Goal: Task Accomplishment & Management: Manage account settings

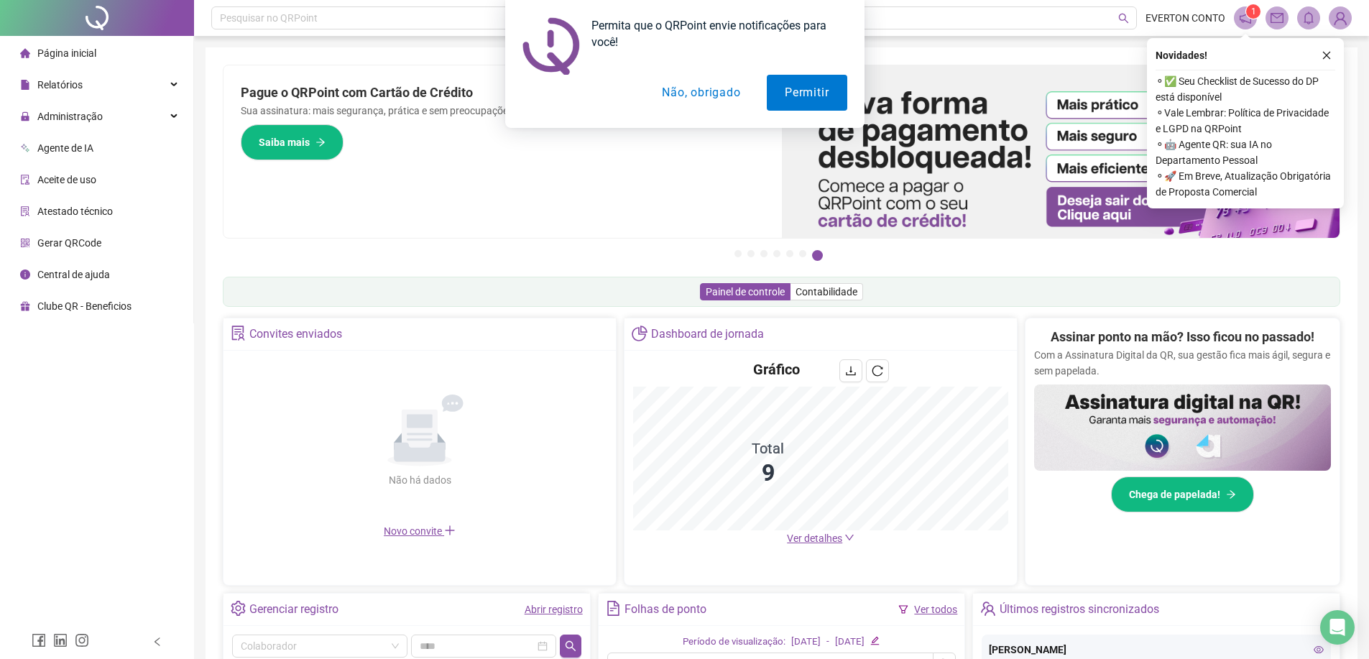
click at [96, 123] on div "Permita que o QRPoint envie notificações para você! Permitir Não, obrigado" at bounding box center [684, 64] width 1369 height 128
drag, startPoint x: 799, startPoint y: 80, endPoint x: 713, endPoint y: 114, distance: 91.9
click at [715, 114] on div "Permita que o QRPoint envie notificações para você! Permitir Não, obrigado" at bounding box center [684, 64] width 359 height 128
click at [708, 107] on button "Não, obrigado" at bounding box center [701, 93] width 114 height 36
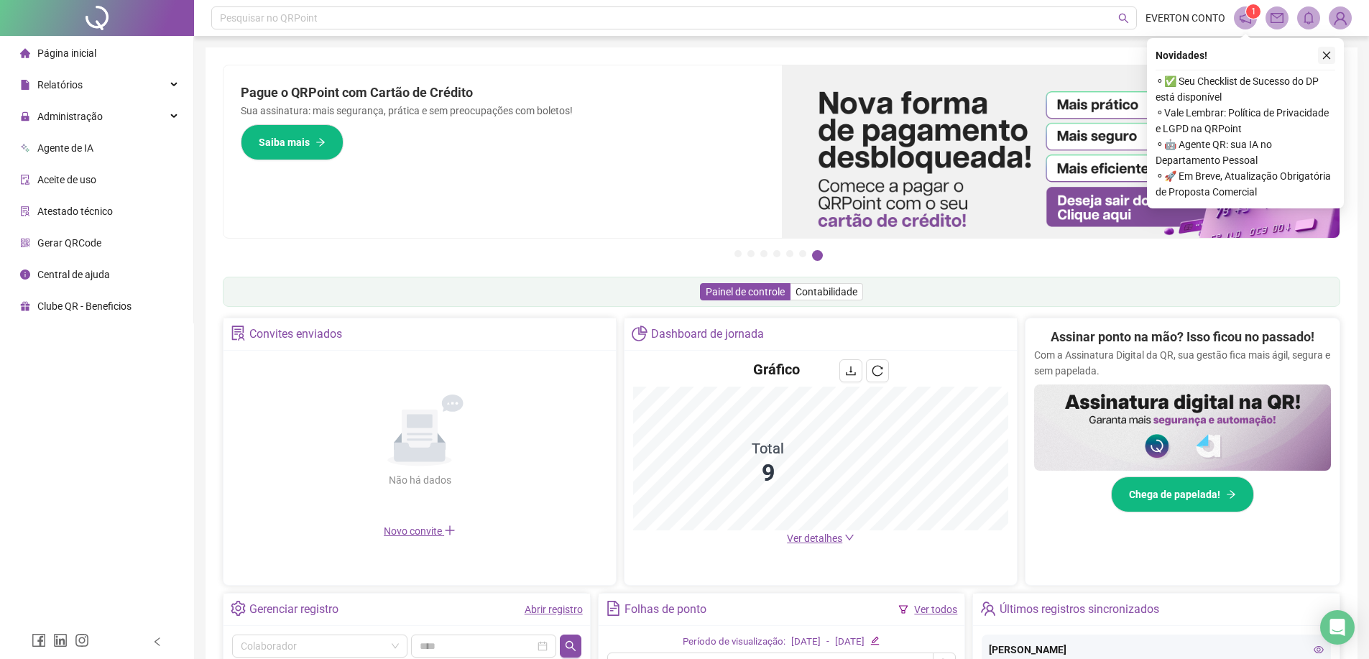
click at [1319, 57] on button "button" at bounding box center [1325, 55] width 17 height 17
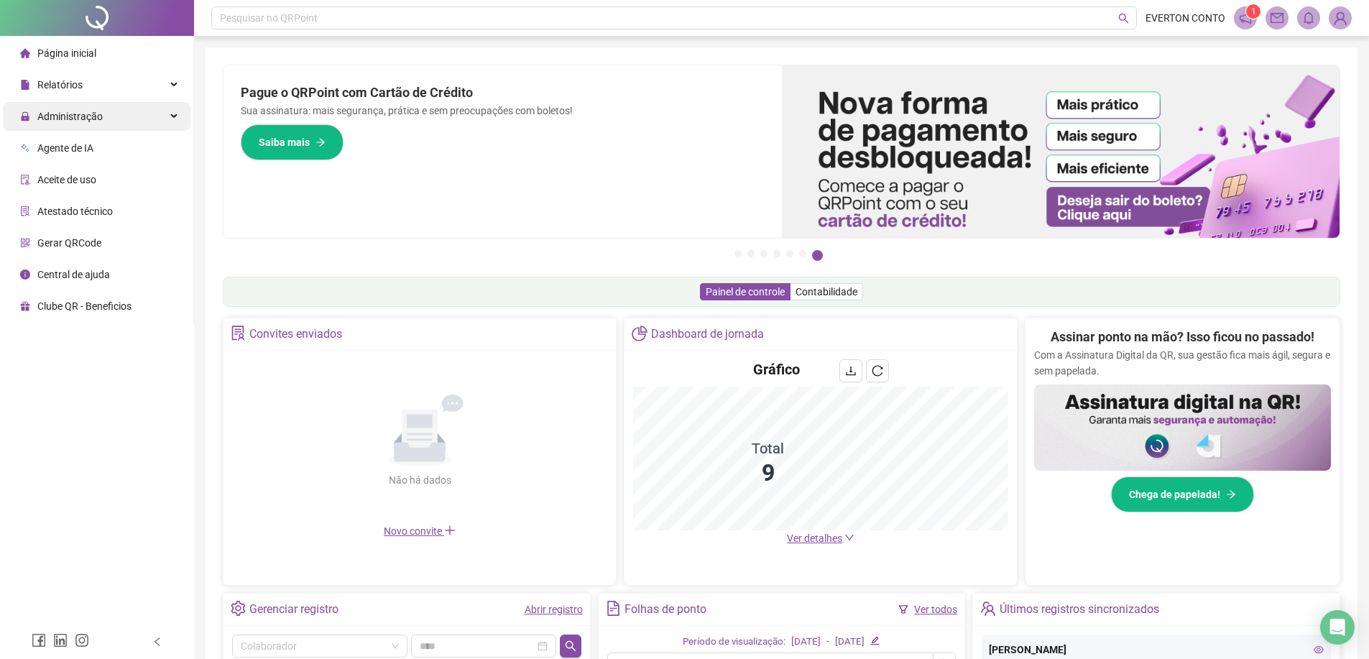
click at [65, 113] on span "Administração" at bounding box center [69, 116] width 65 height 11
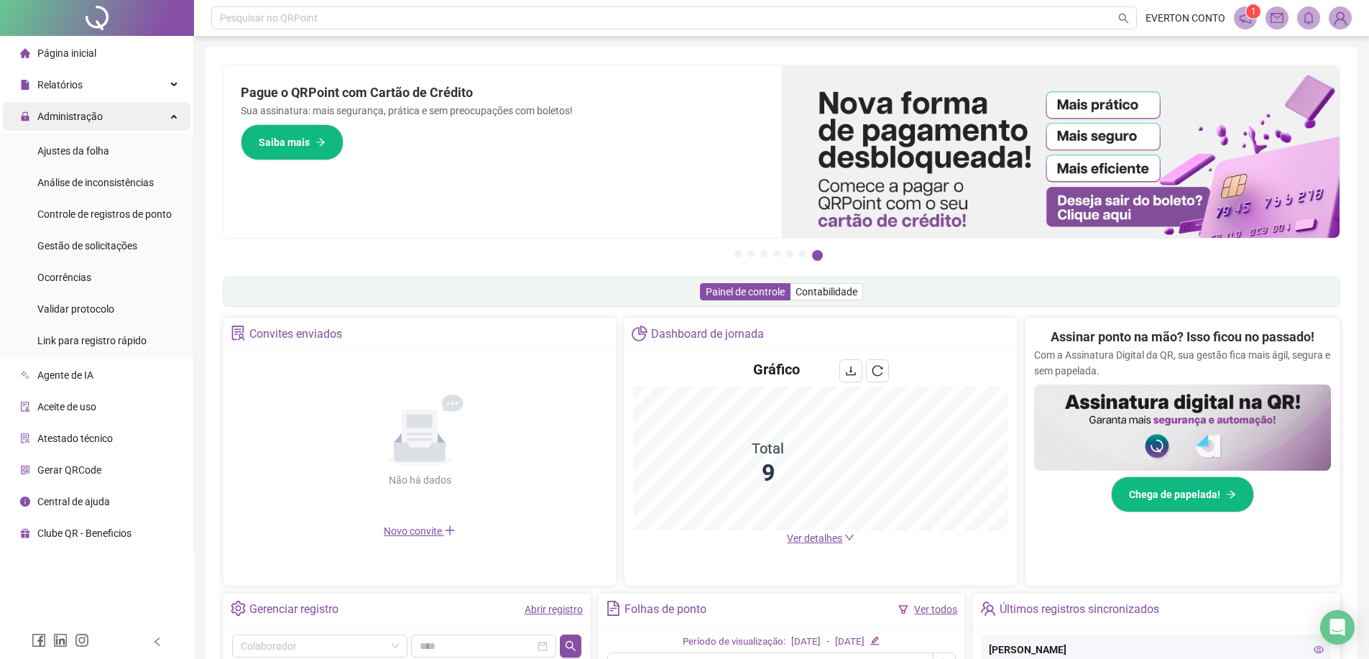
click at [110, 113] on div "Administração" at bounding box center [96, 116] width 187 height 29
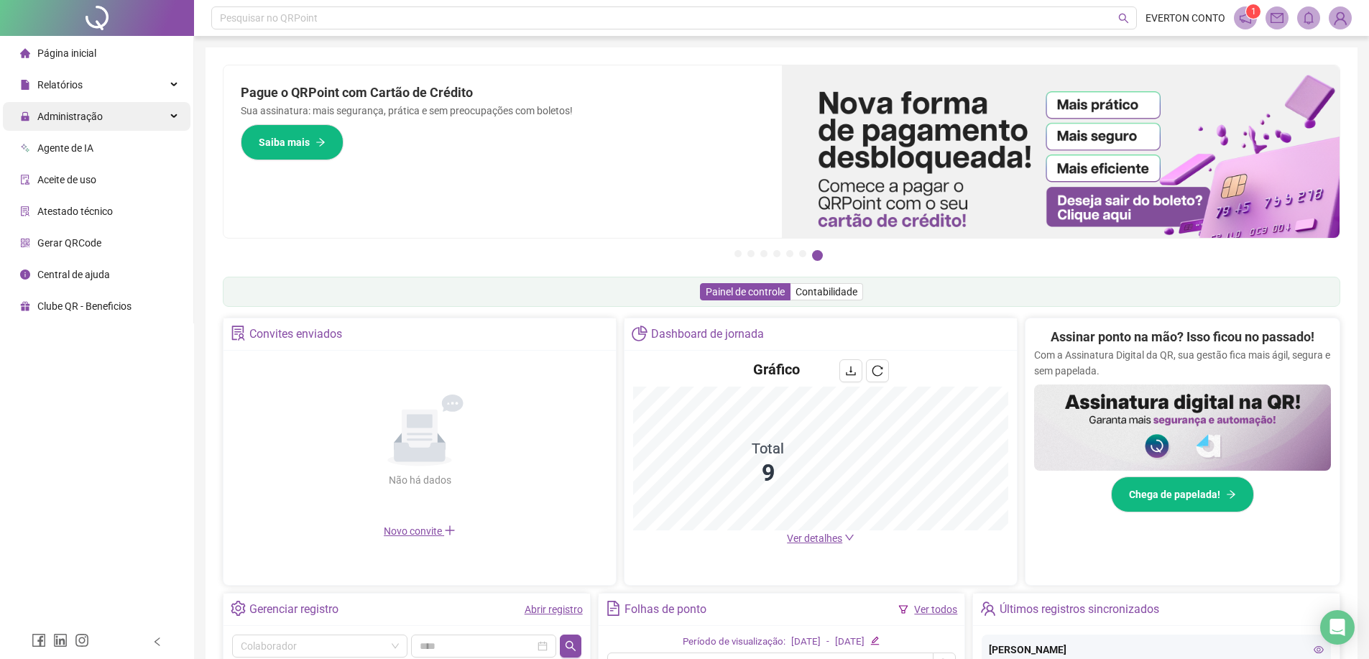
click at [112, 117] on div "Administração" at bounding box center [96, 116] width 187 height 29
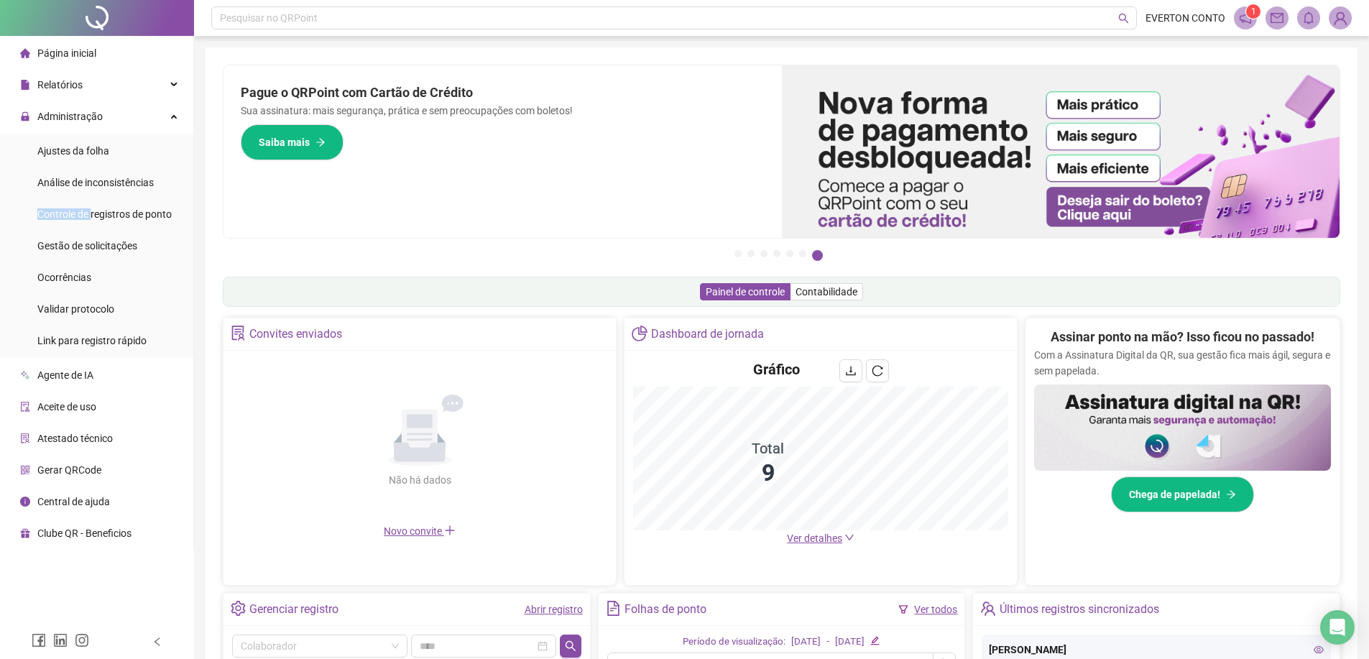
drag, startPoint x: 93, startPoint y: 208, endPoint x: 141, endPoint y: 198, distance: 49.2
click at [154, 203] on div "Controle de registros de ponto" at bounding box center [104, 214] width 134 height 29
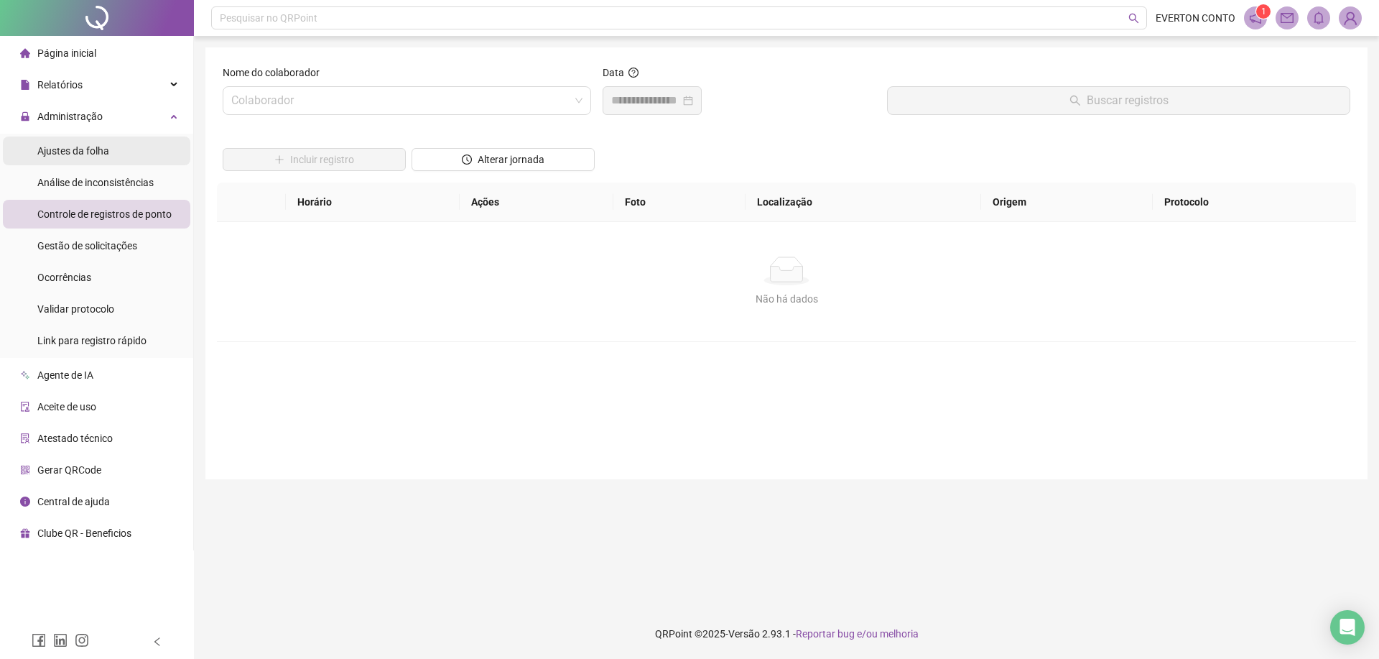
click at [108, 154] on span "Ajustes da folha" at bounding box center [73, 150] width 72 height 11
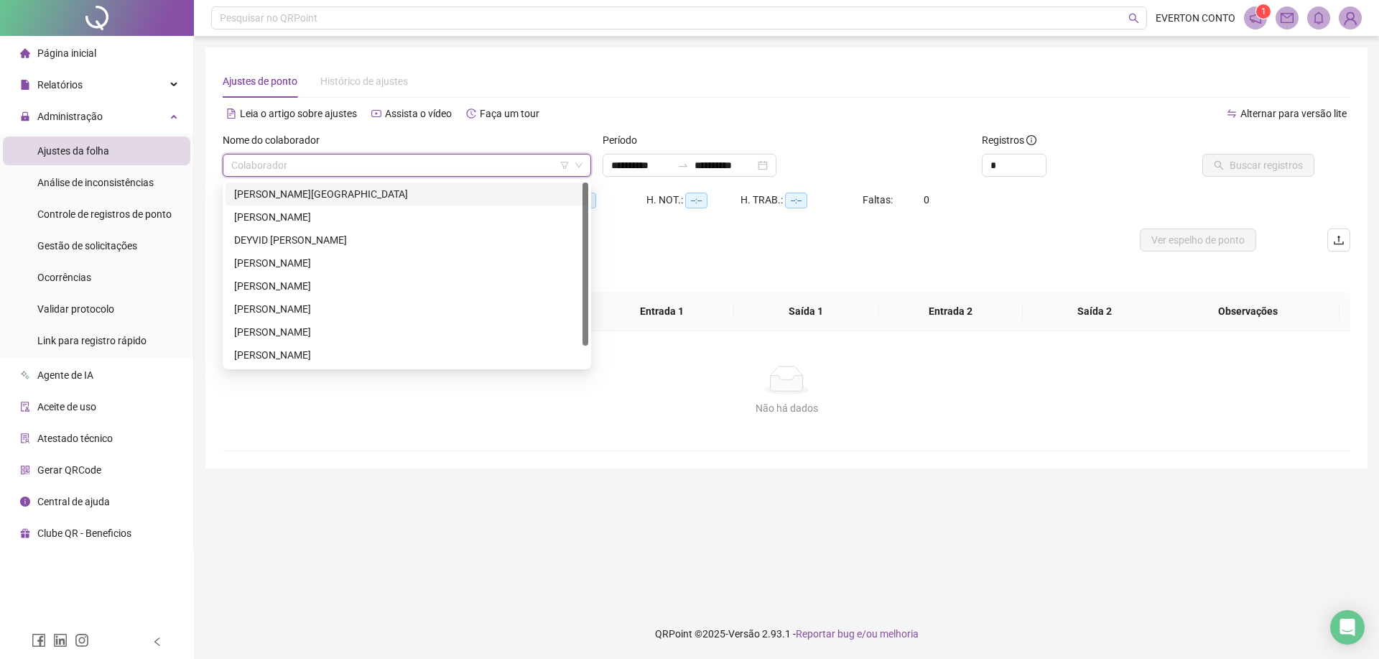
click at [309, 173] on input "search" at bounding box center [400, 165] width 338 height 22
click at [301, 195] on div "[PERSON_NAME][GEOGRAPHIC_DATA]" at bounding box center [407, 194] width 346 height 16
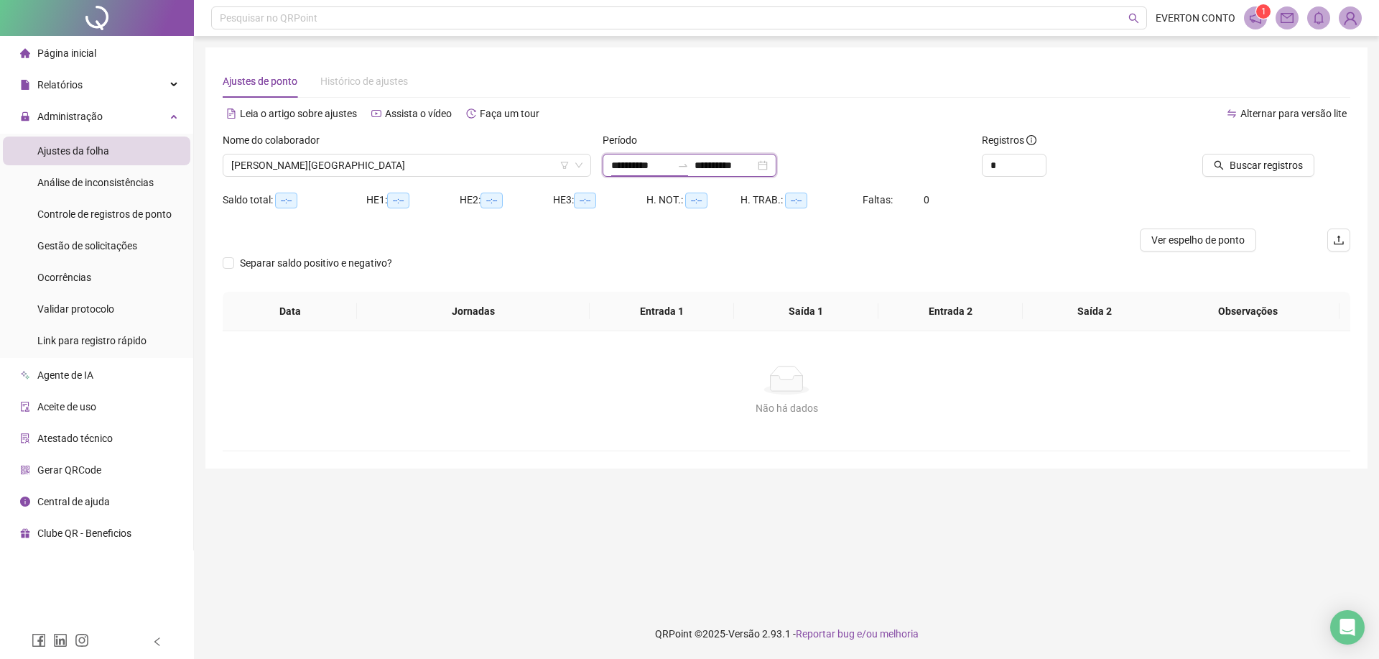
click at [667, 172] on input "**********" at bounding box center [641, 165] width 60 height 16
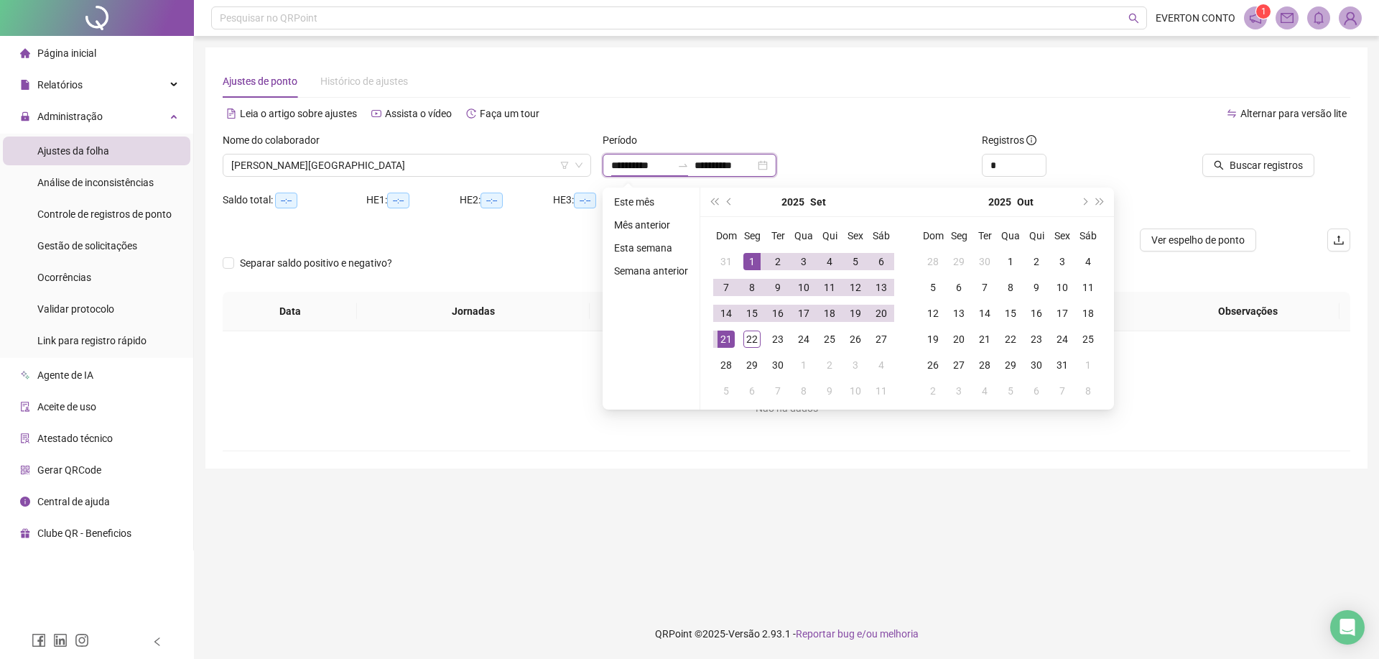
type input "**********"
click at [729, 200] on span "prev-year" at bounding box center [730, 201] width 7 height 7
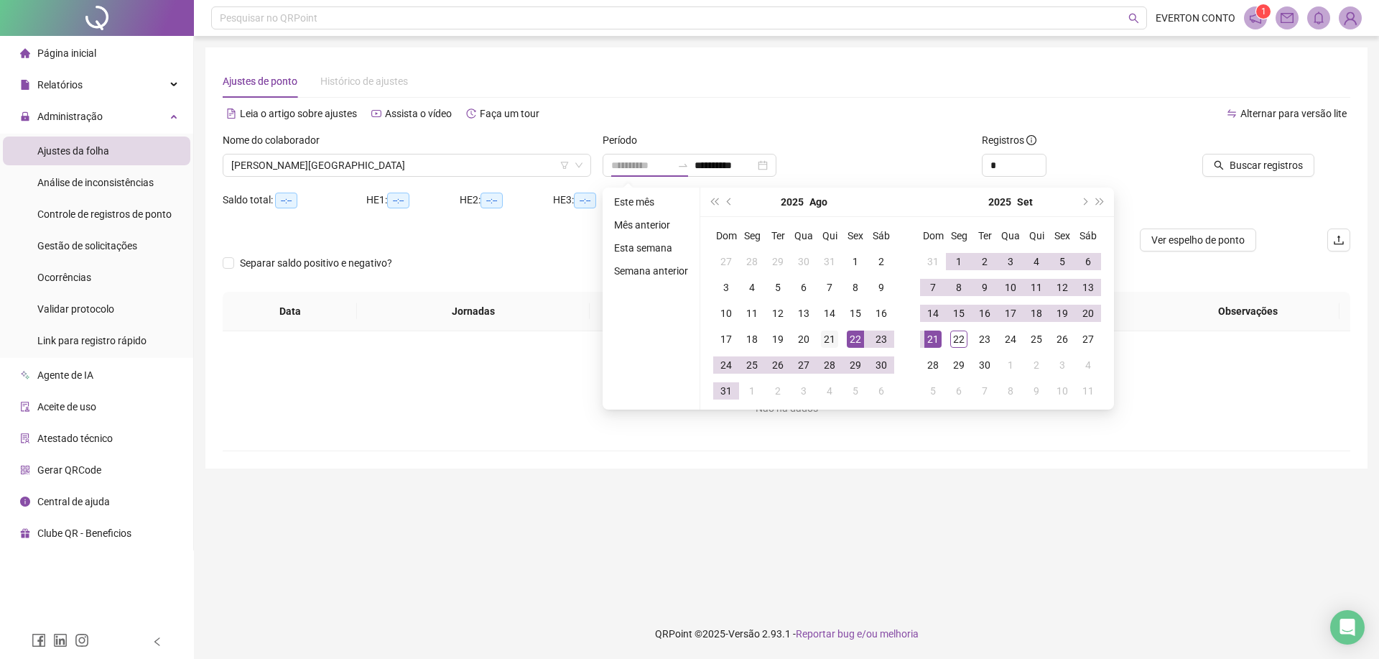
type input "**********"
click at [830, 342] on div "21" at bounding box center [829, 338] width 17 height 17
type input "**********"
click at [1083, 318] on div "20" at bounding box center [1088, 313] width 17 height 17
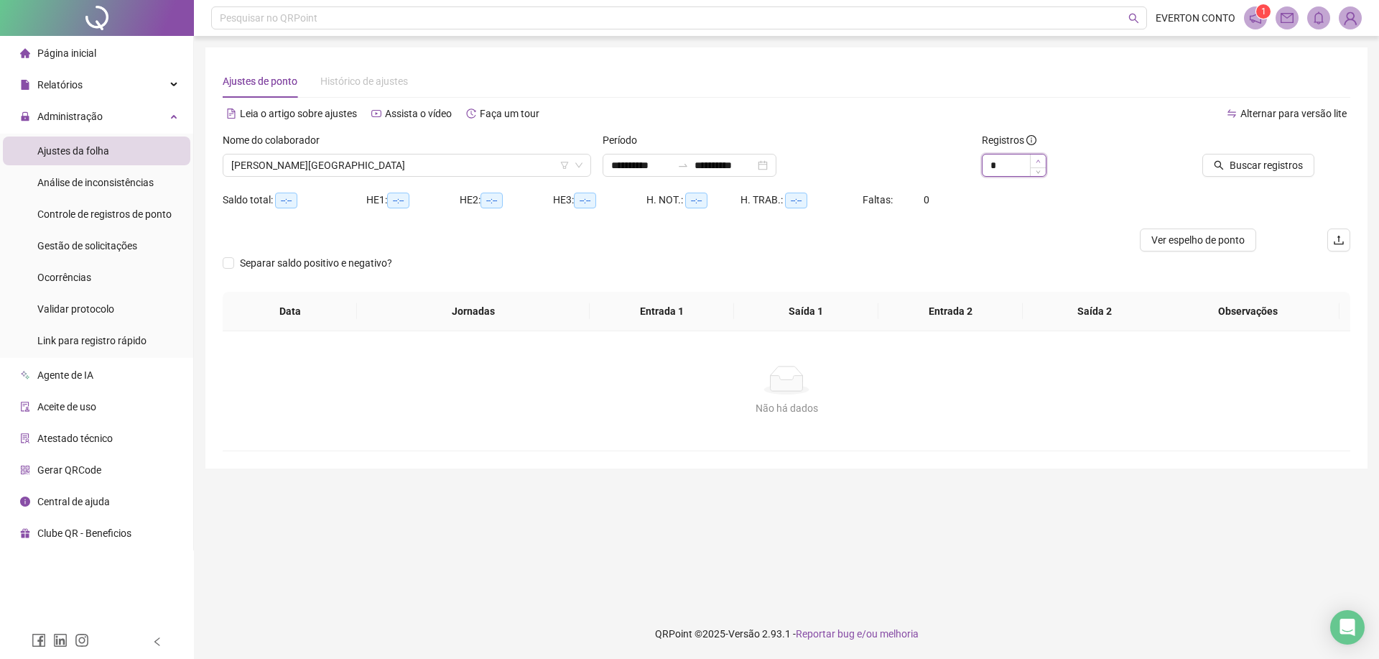
type input "*"
click at [1039, 162] on icon "up" at bounding box center [1038, 161] width 5 height 5
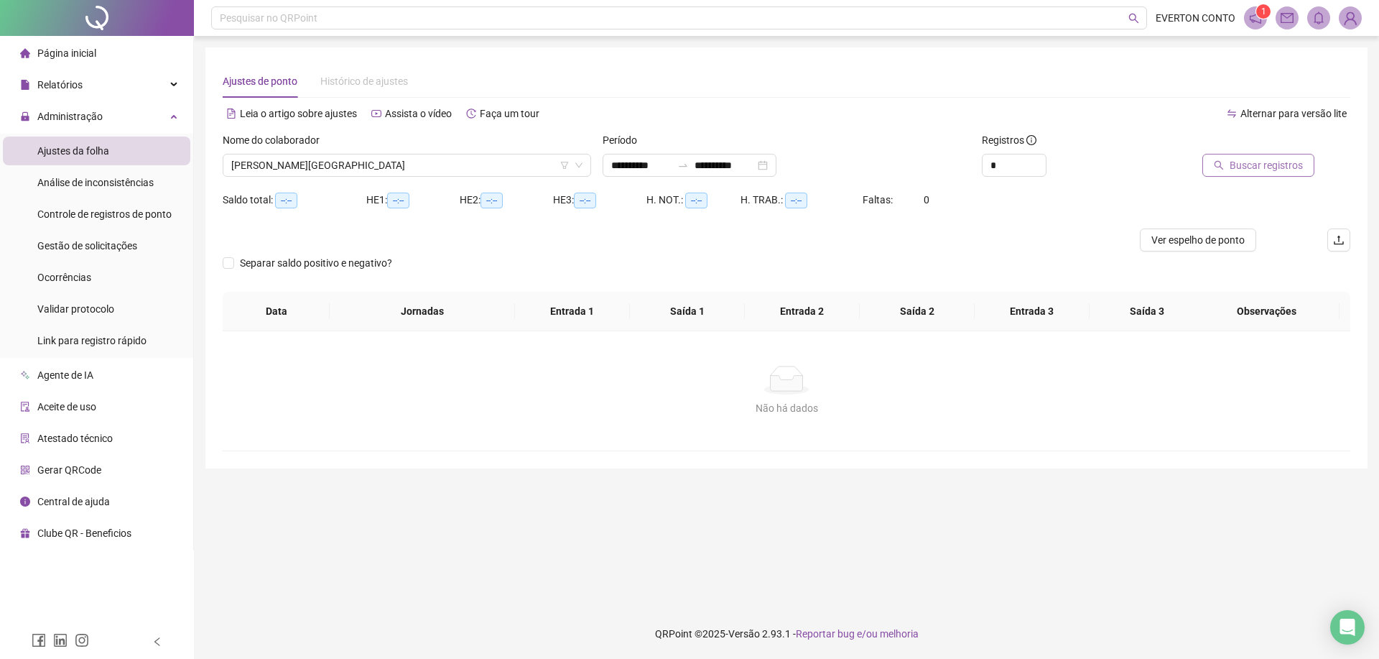
click at [1303, 167] on button "Buscar registros" at bounding box center [1259, 165] width 112 height 23
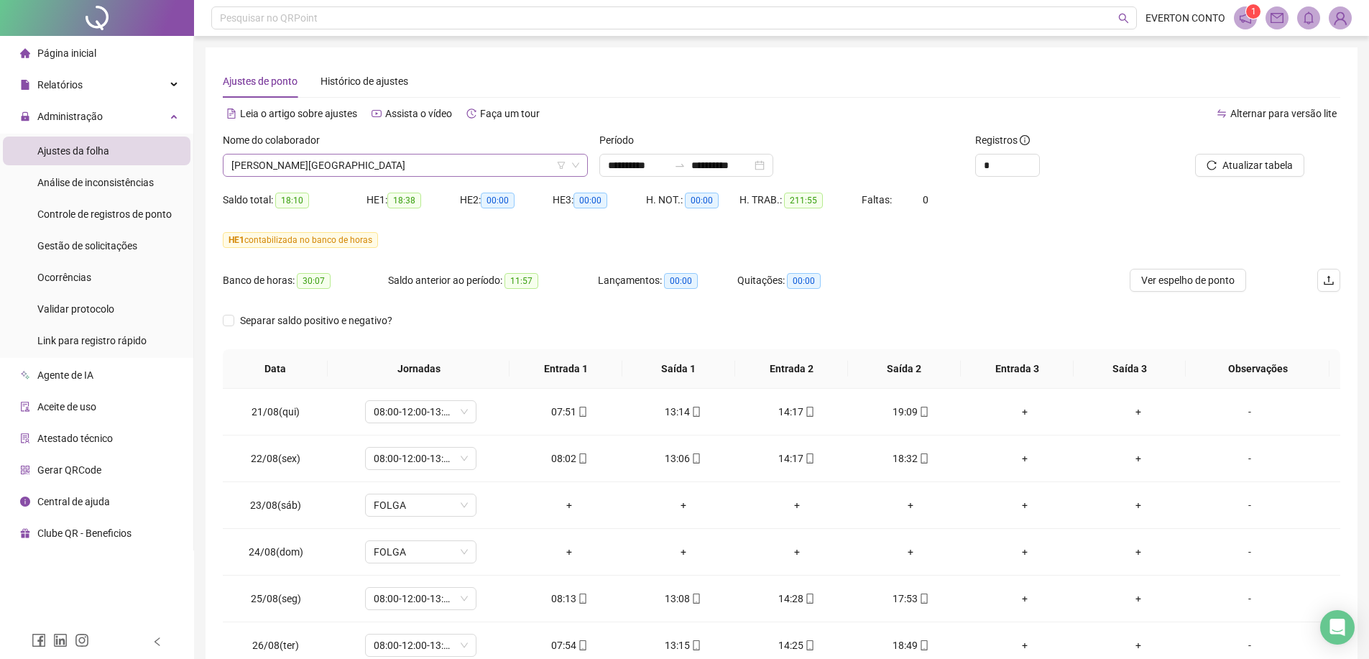
click at [466, 172] on span "[PERSON_NAME][GEOGRAPHIC_DATA]" at bounding box center [405, 165] width 348 height 22
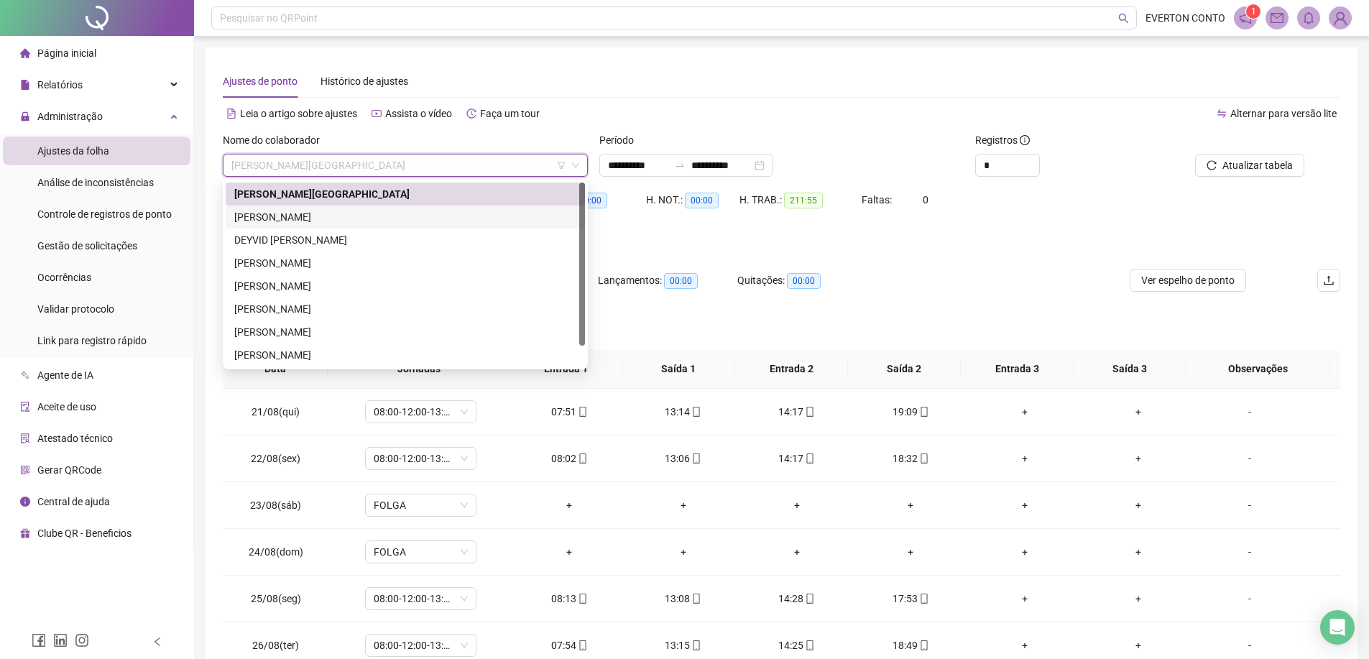
click at [436, 213] on div "[PERSON_NAME]" at bounding box center [405, 217] width 342 height 16
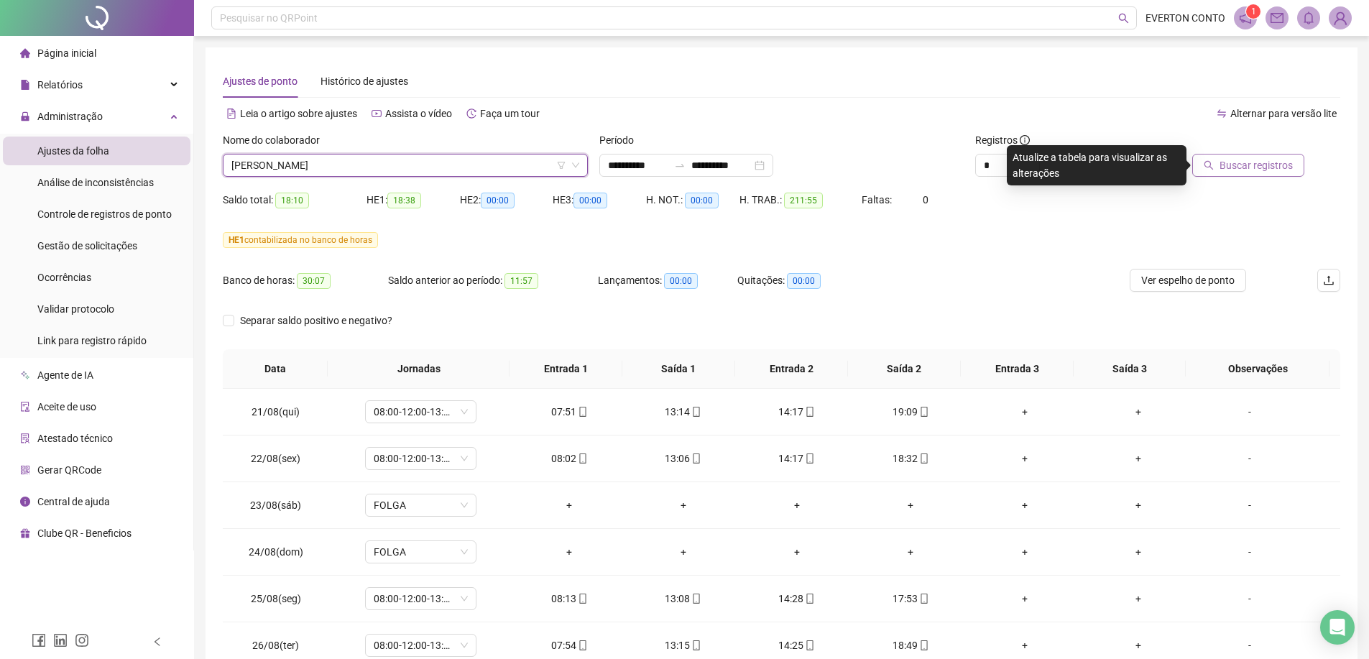
click at [1258, 169] on span "Buscar registros" at bounding box center [1255, 165] width 73 height 16
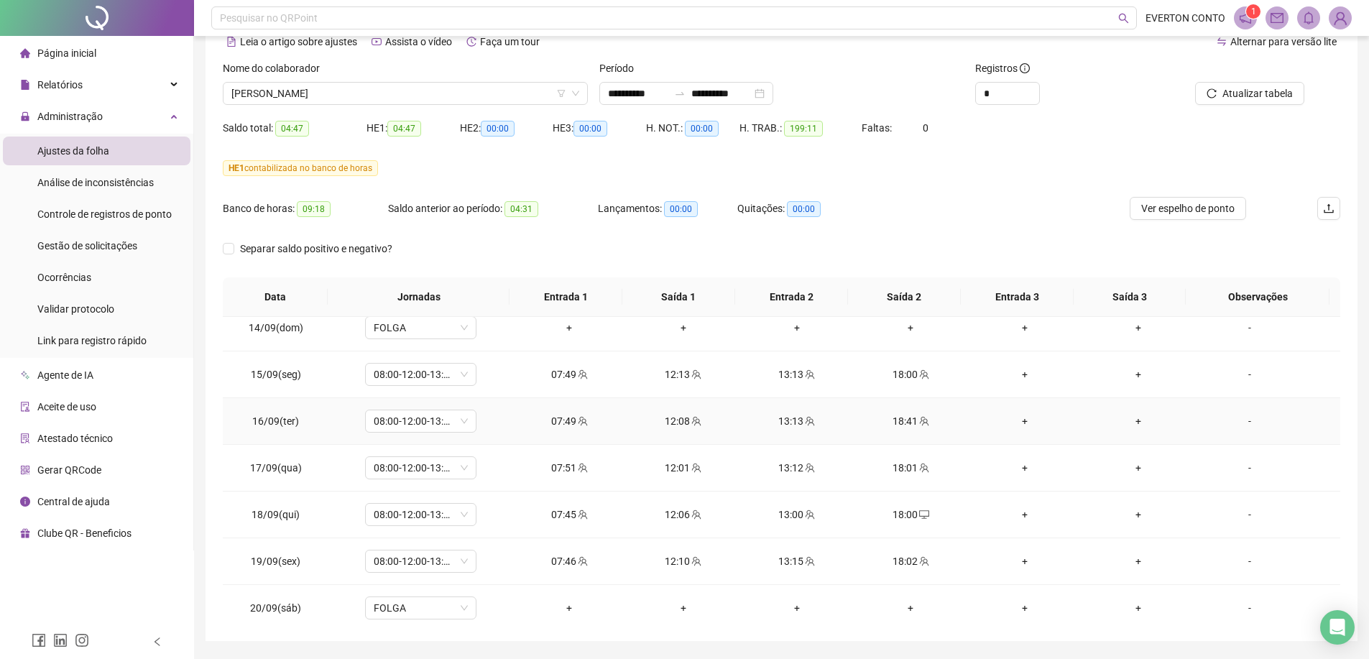
scroll to position [1141, 0]
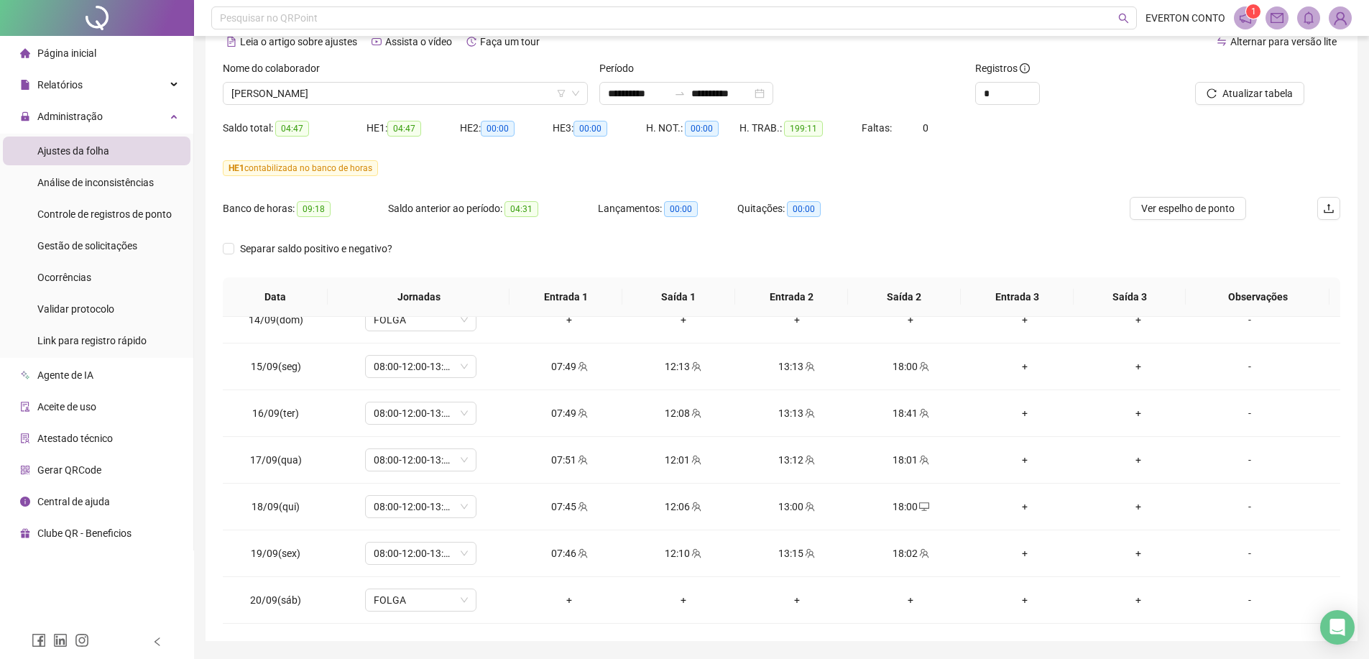
click at [439, 79] on div "Nome do colaborador" at bounding box center [405, 71] width 365 height 22
drag, startPoint x: 440, startPoint y: 82, endPoint x: 436, endPoint y: 92, distance: 10.7
click at [440, 83] on div "[PERSON_NAME]" at bounding box center [405, 93] width 365 height 23
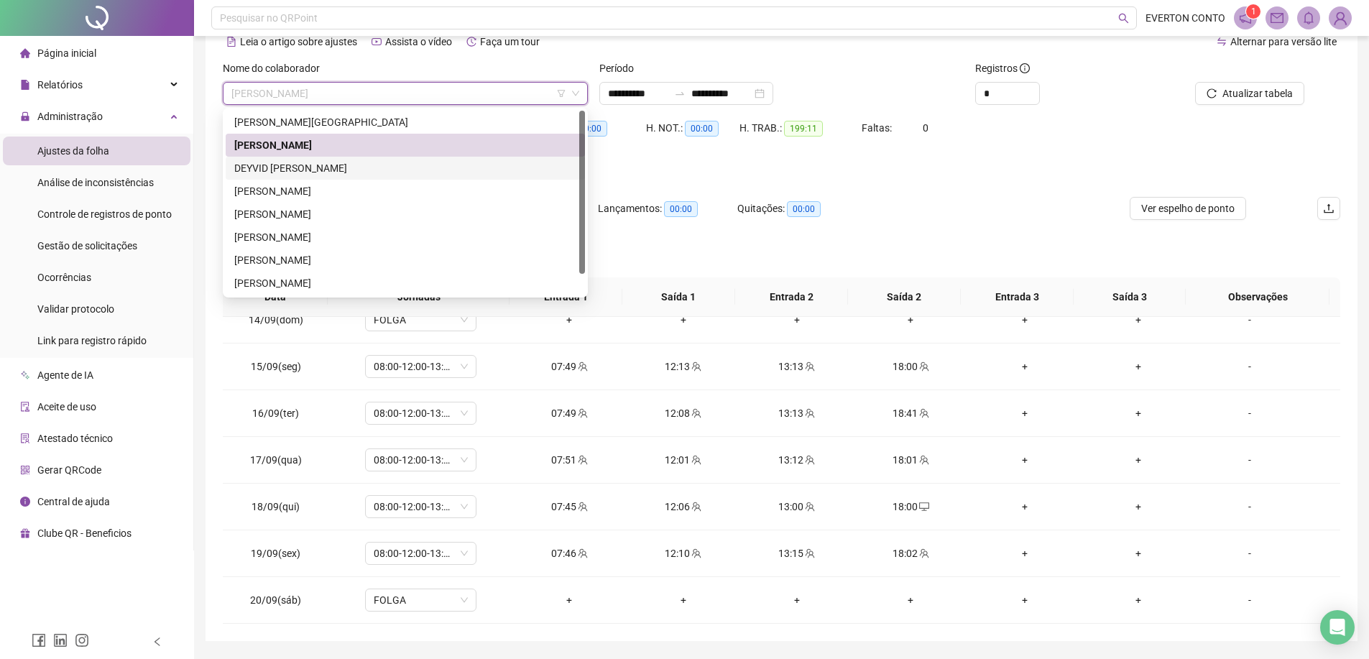
click at [345, 170] on div "DEYVID [PERSON_NAME]" at bounding box center [405, 168] width 342 height 16
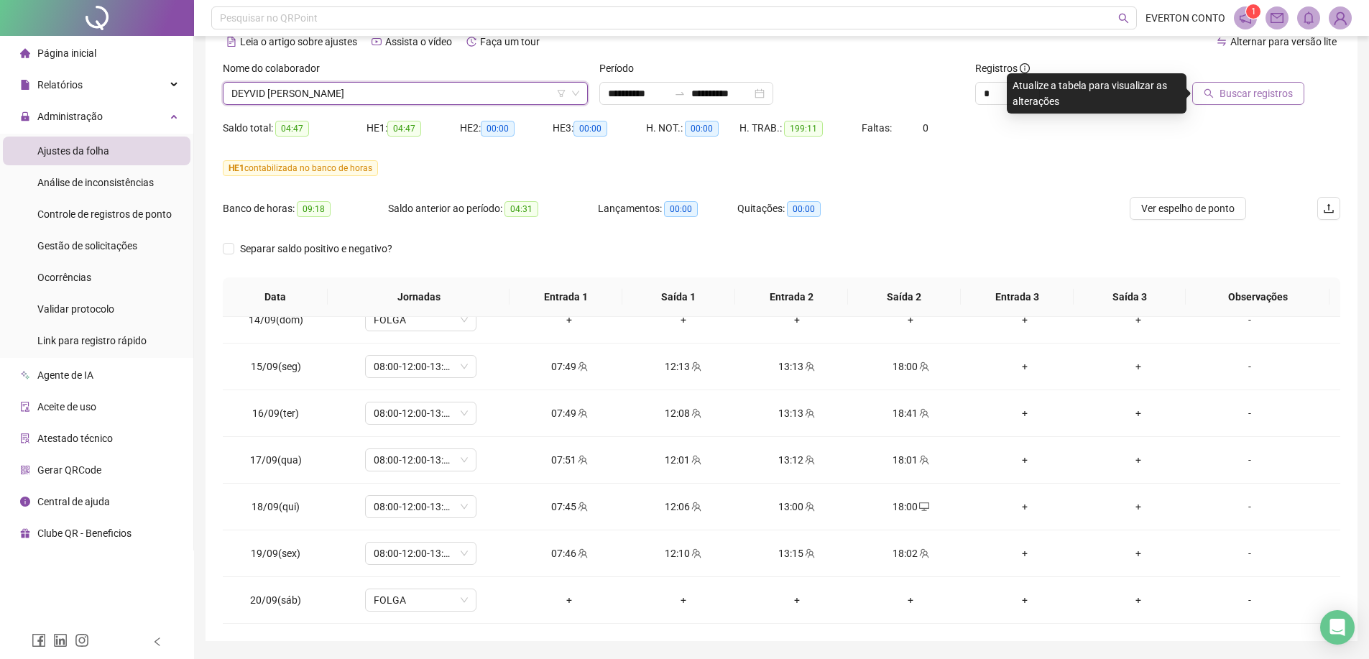
click at [1266, 100] on span "Buscar registros" at bounding box center [1255, 93] width 73 height 16
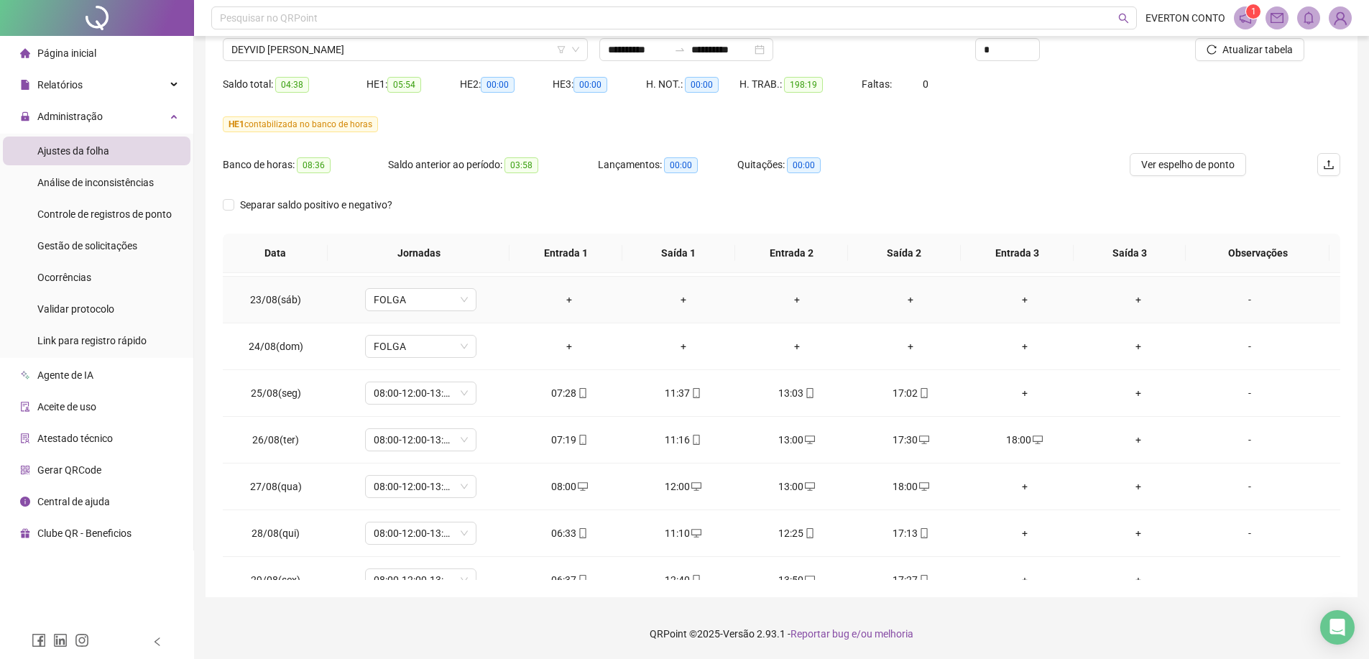
scroll to position [144, 0]
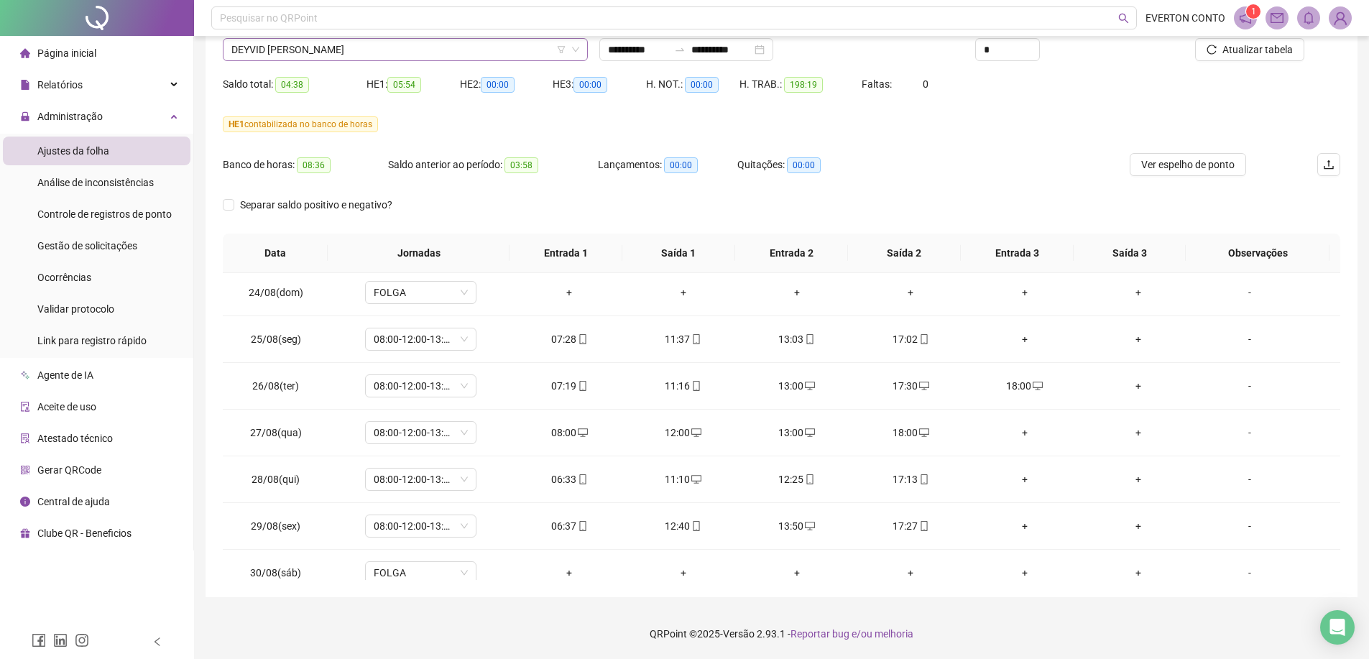
click at [366, 56] on span "DEYVID [PERSON_NAME]" at bounding box center [405, 50] width 348 height 22
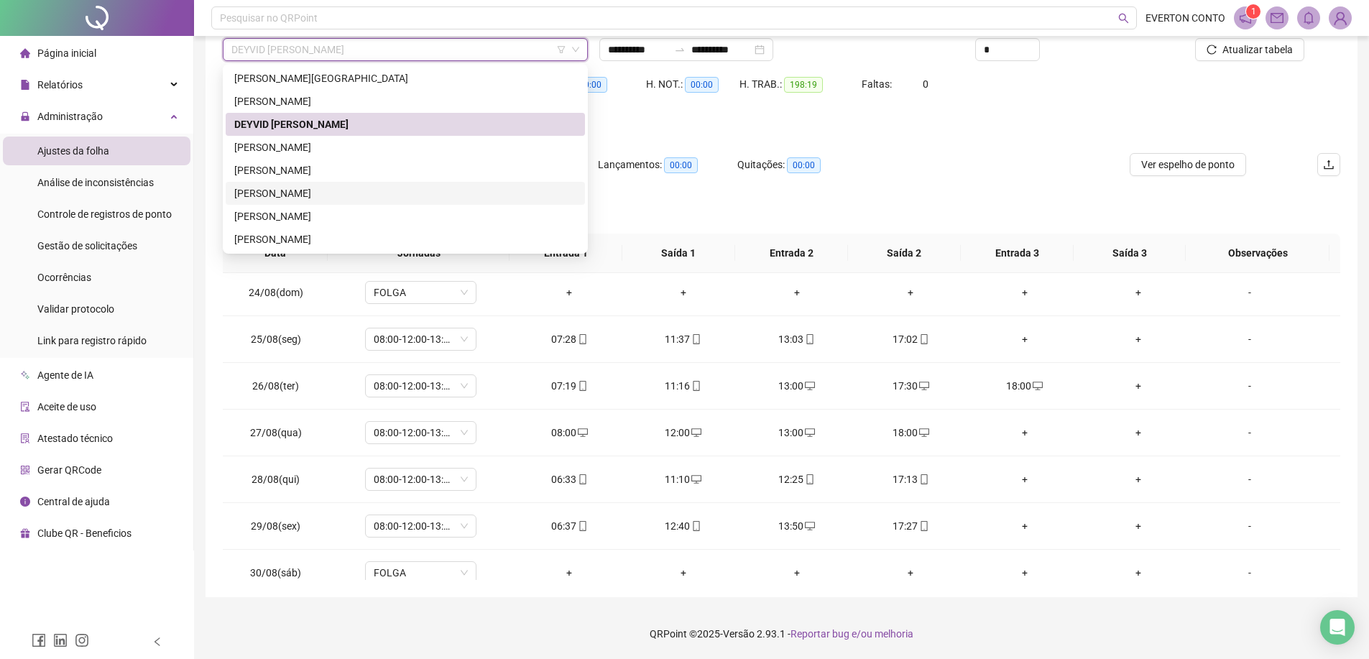
click at [355, 194] on div "[PERSON_NAME]" at bounding box center [405, 193] width 342 height 16
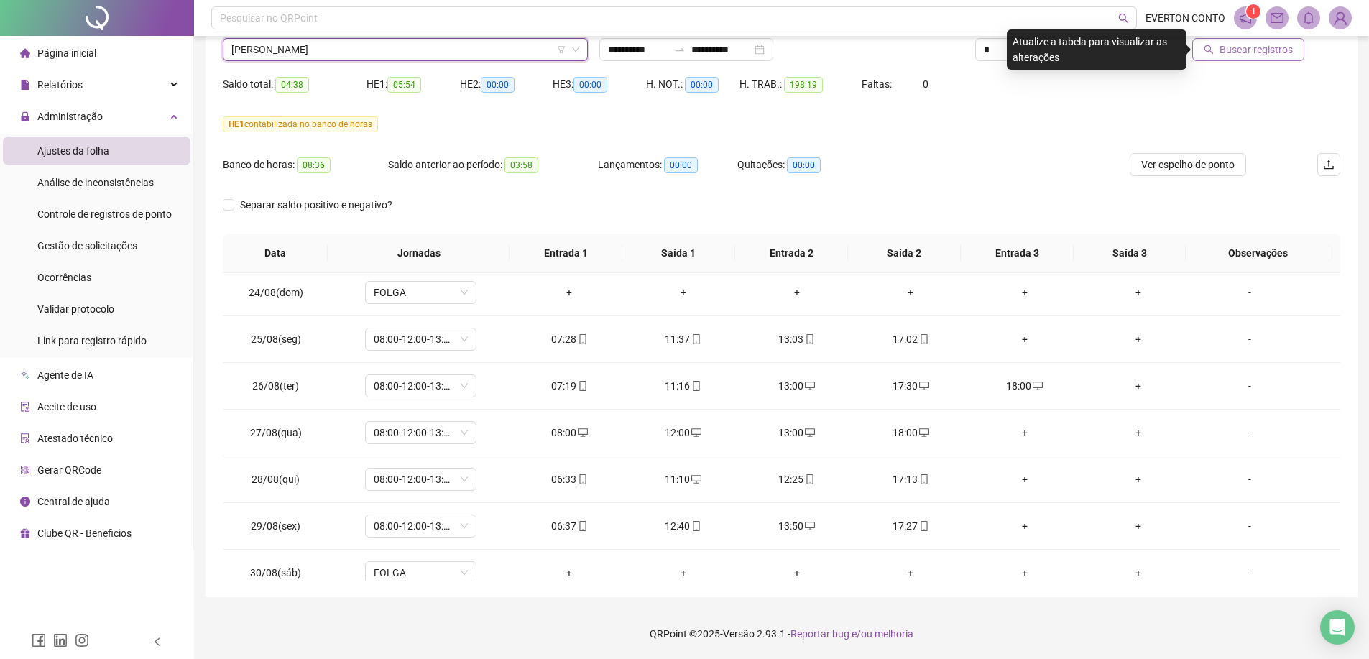
click at [1226, 57] on button "Buscar registros" at bounding box center [1248, 49] width 112 height 23
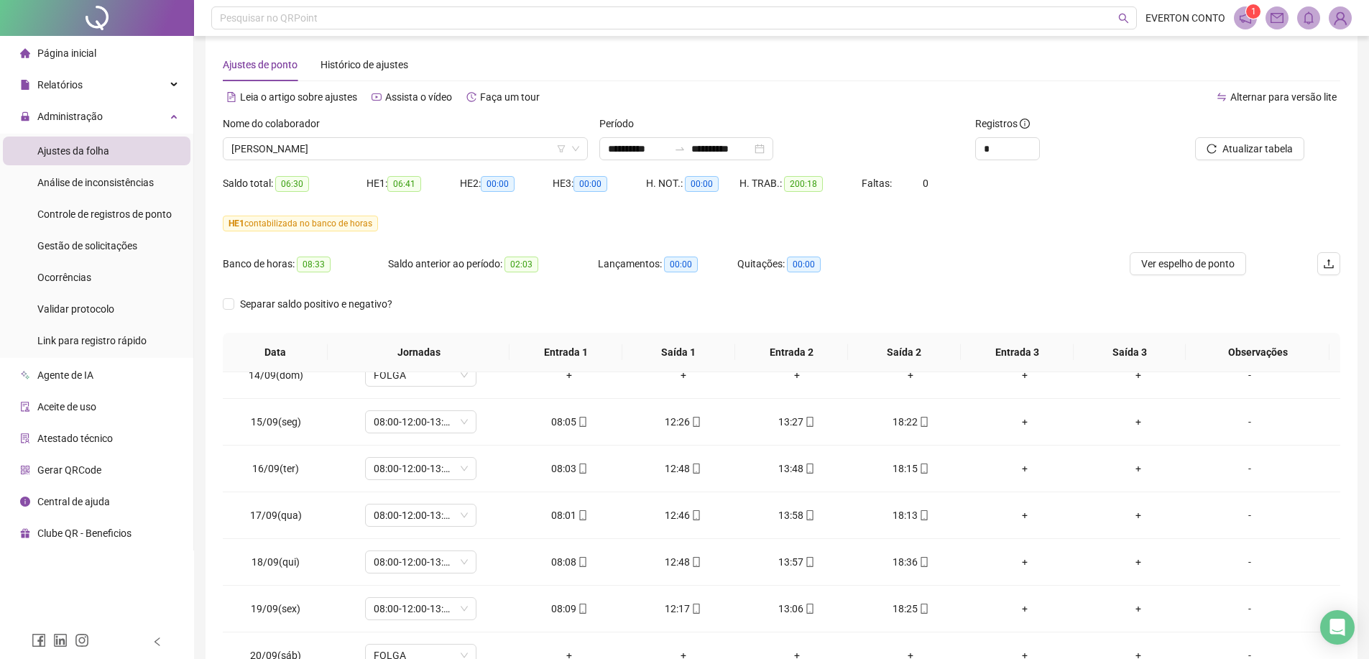
scroll to position [0, 0]
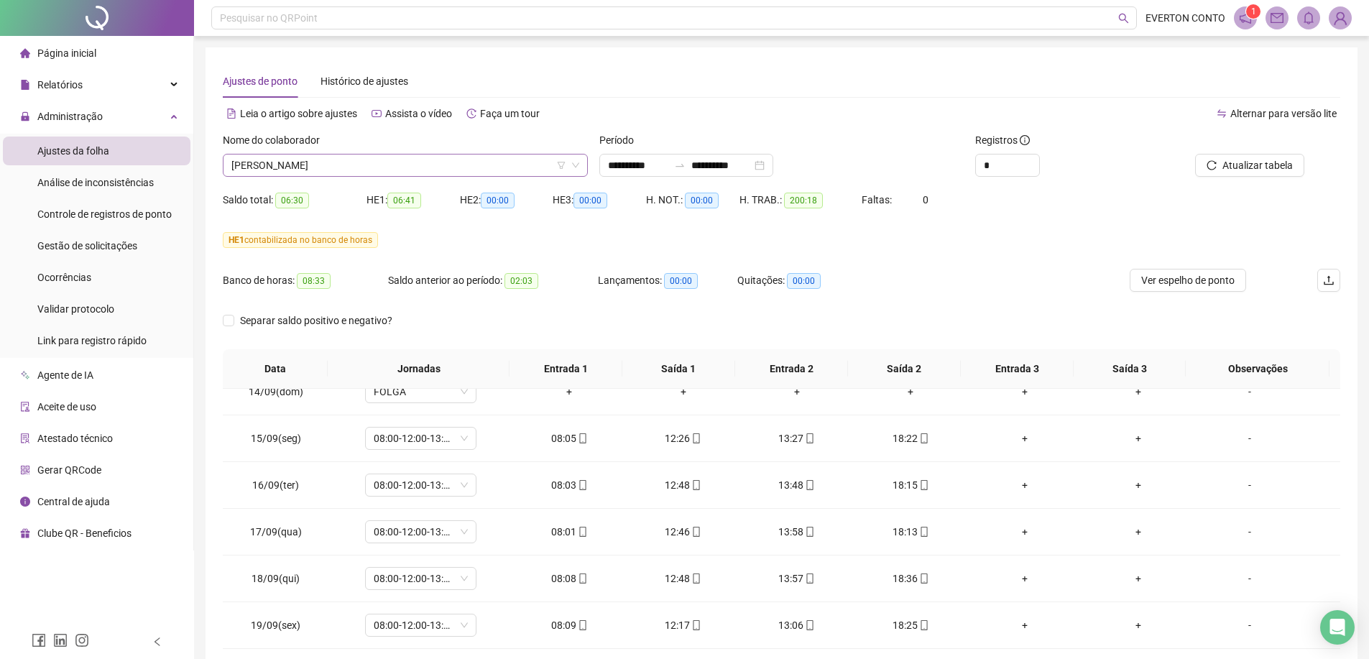
click at [401, 163] on span "[PERSON_NAME]" at bounding box center [405, 165] width 348 height 22
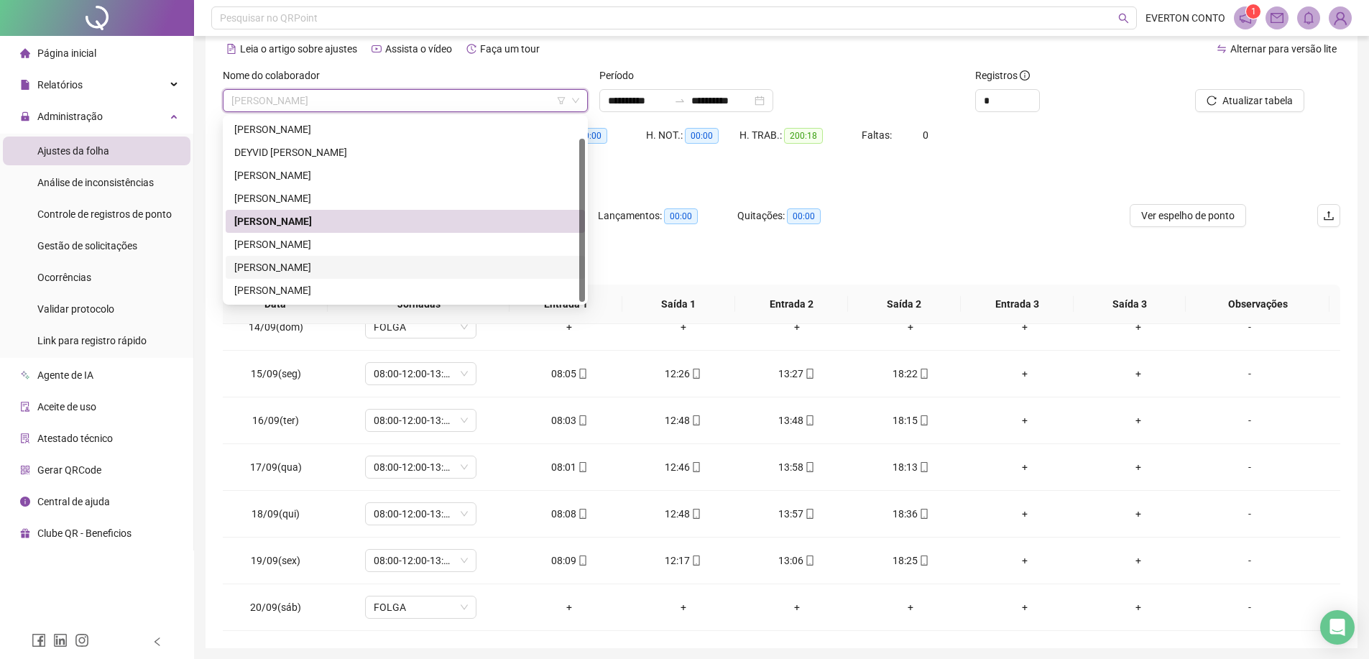
scroll to position [72, 0]
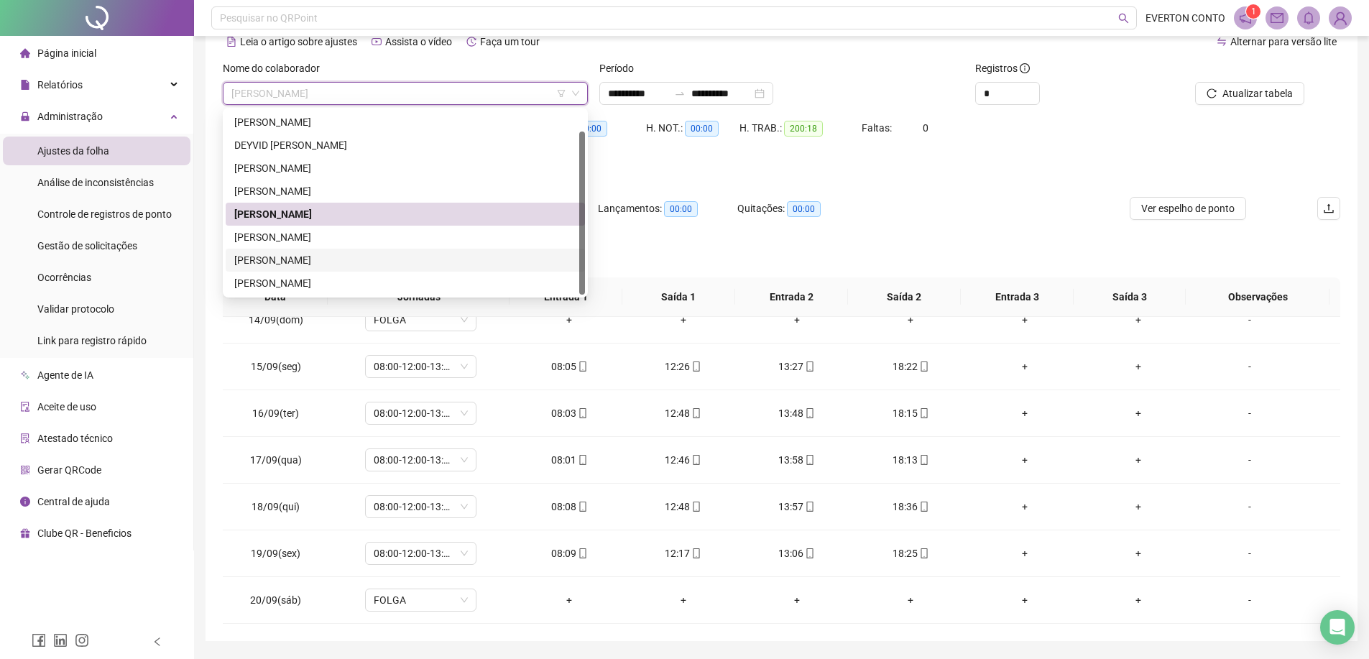
click at [334, 262] on div "[PERSON_NAME]" at bounding box center [405, 260] width 342 height 16
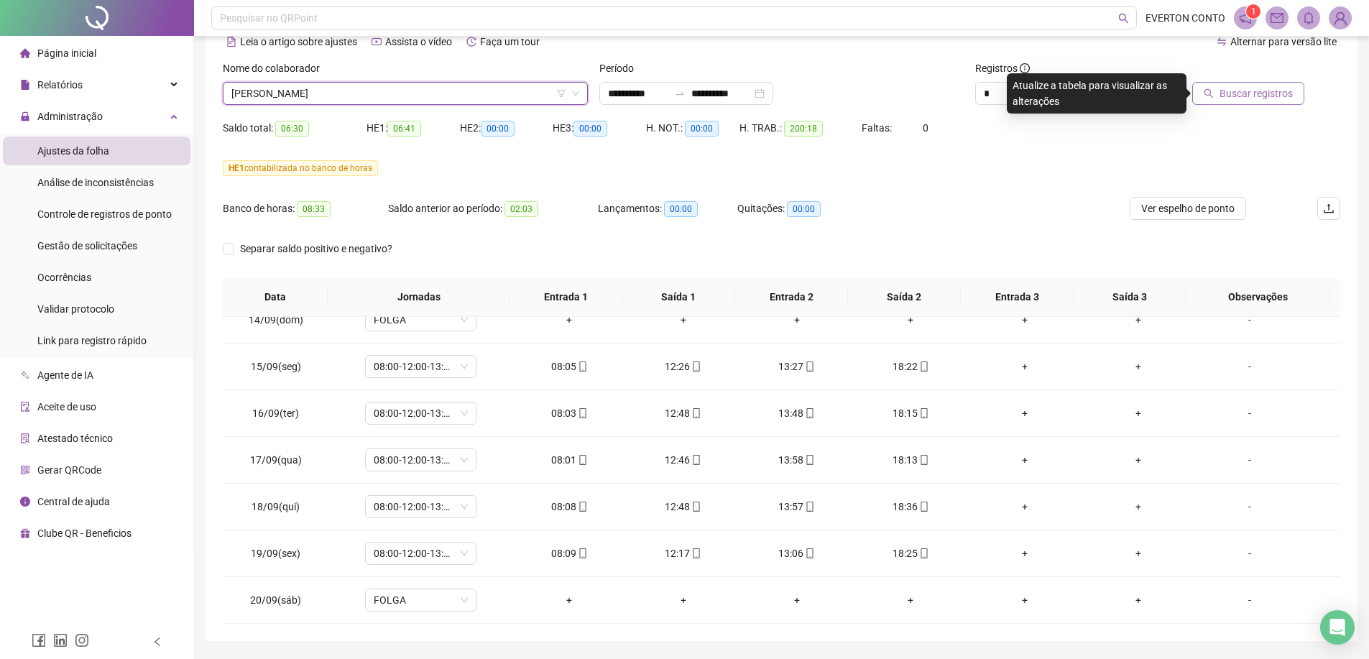
click at [1284, 98] on span "Buscar registros" at bounding box center [1255, 93] width 73 height 16
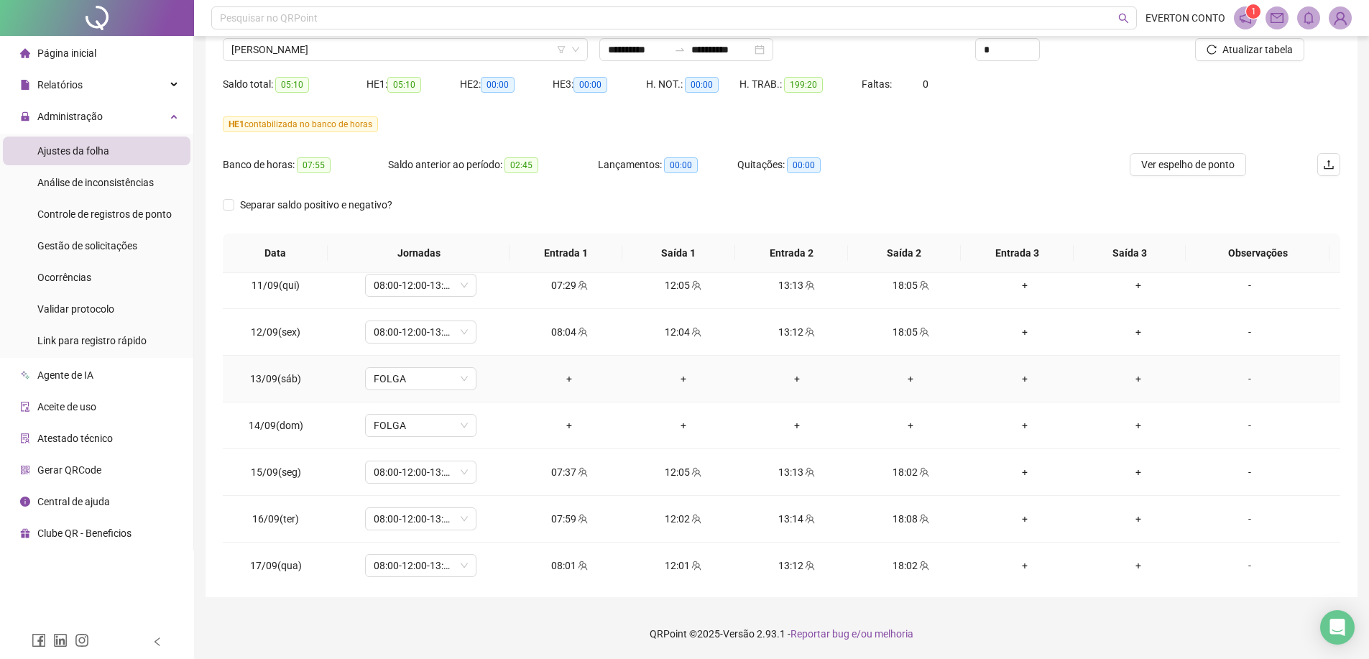
scroll to position [925, 0]
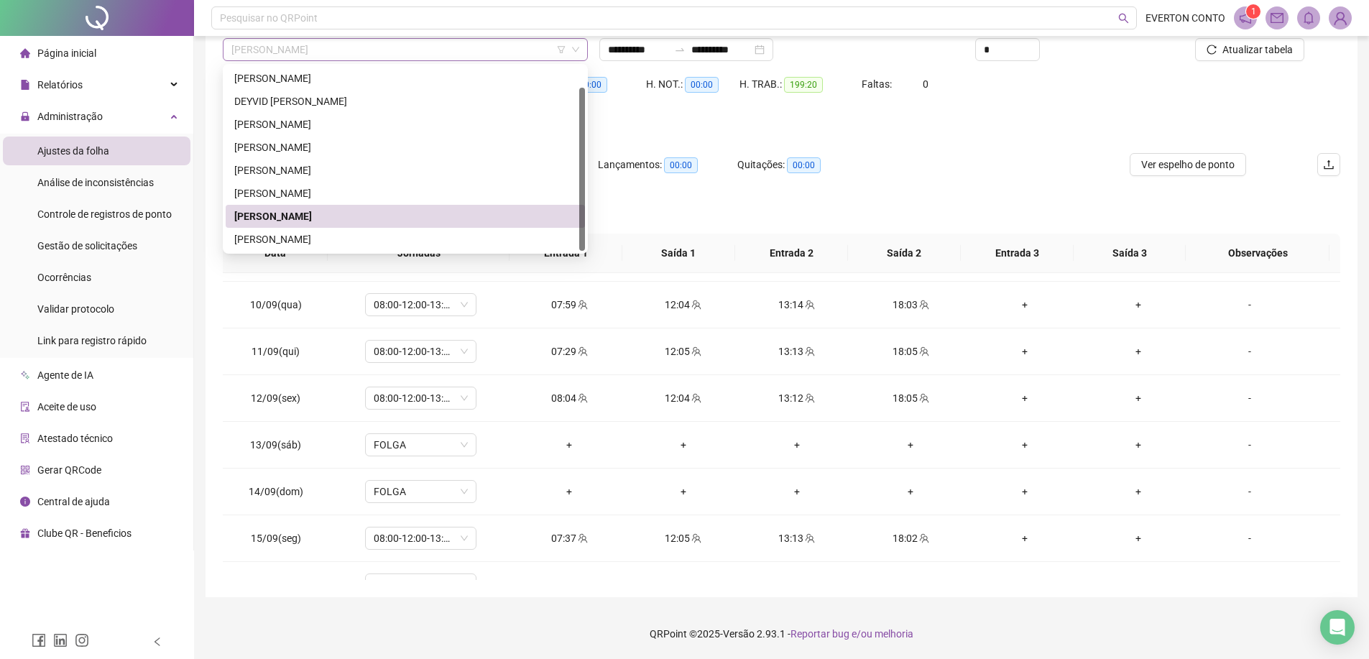
click at [373, 52] on span "[PERSON_NAME]" at bounding box center [405, 50] width 348 height 22
click at [338, 239] on div "[PERSON_NAME]" at bounding box center [405, 239] width 342 height 16
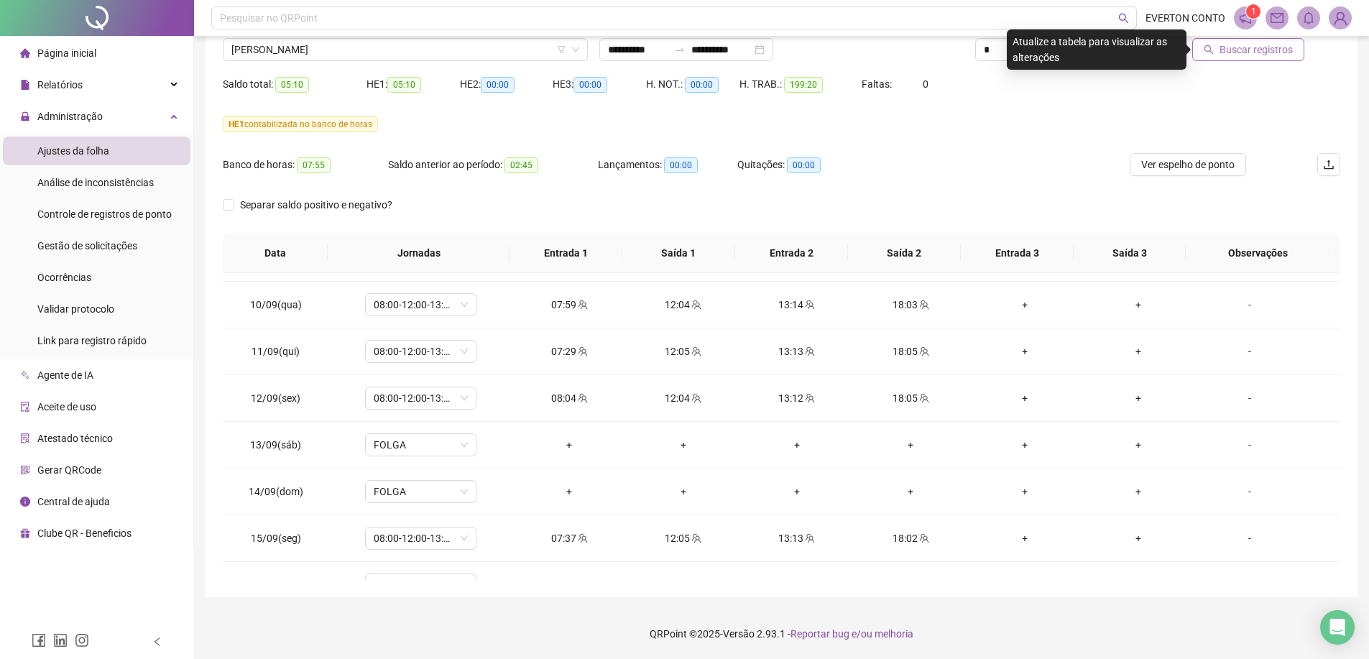
click at [1250, 53] on span "Buscar registros" at bounding box center [1255, 50] width 73 height 16
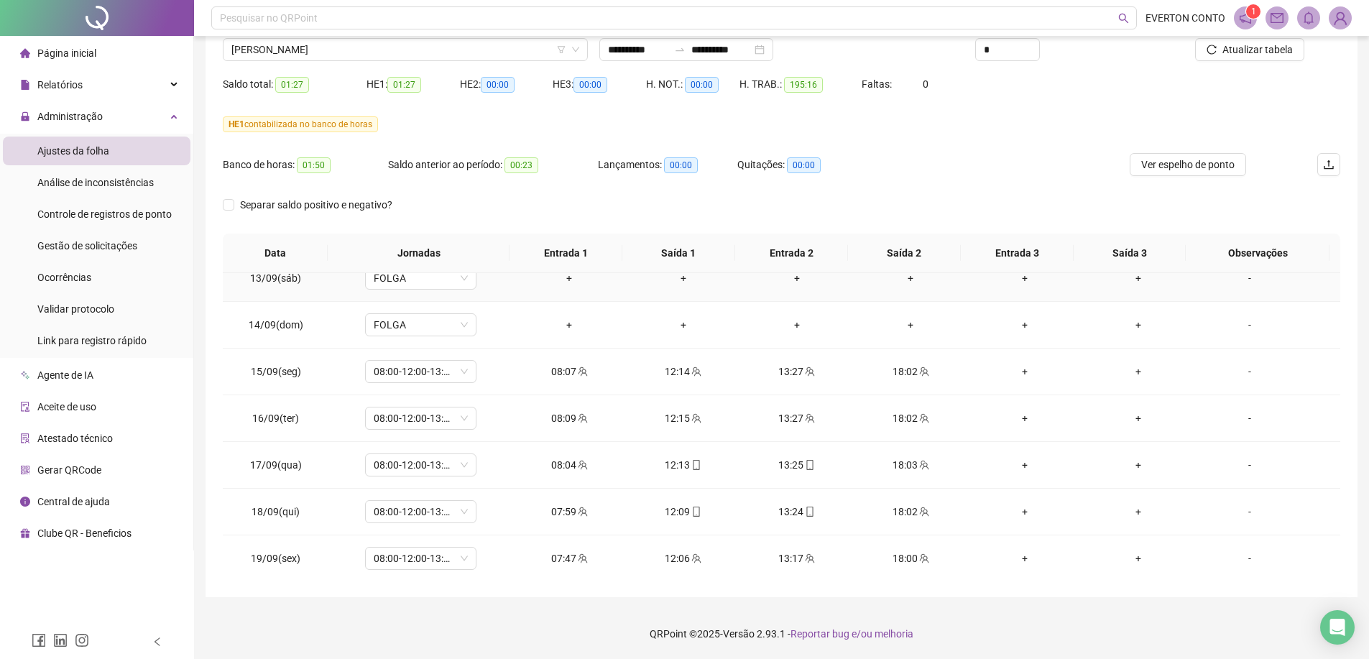
scroll to position [1141, 0]
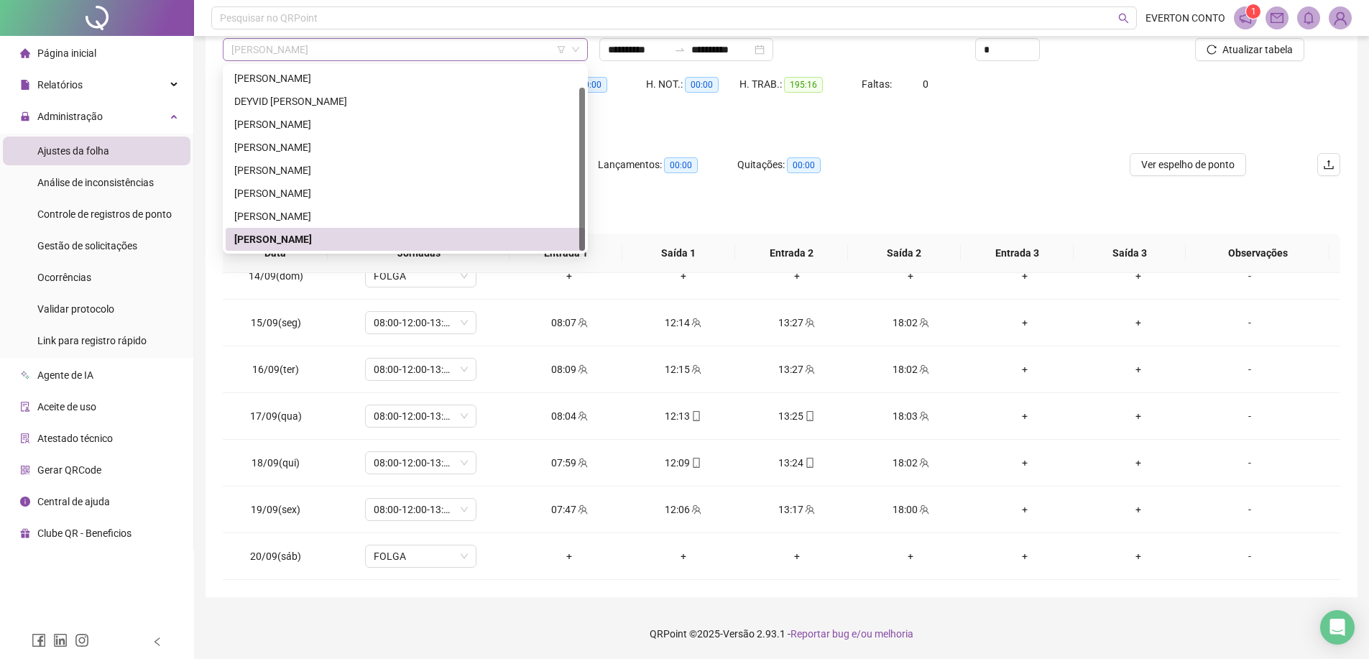
click at [390, 52] on span "[PERSON_NAME]" at bounding box center [405, 50] width 348 height 22
click at [328, 186] on div "[PERSON_NAME]" at bounding box center [405, 193] width 342 height 16
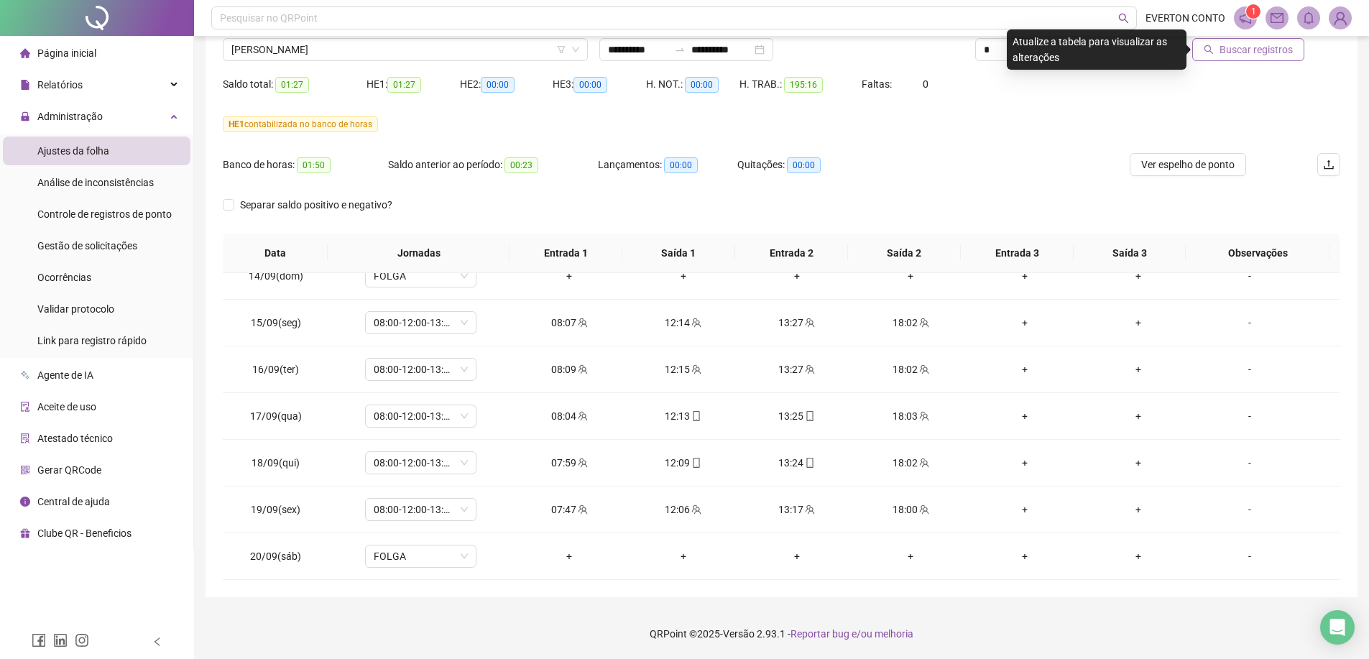
click at [1261, 44] on span "Buscar registros" at bounding box center [1255, 50] width 73 height 16
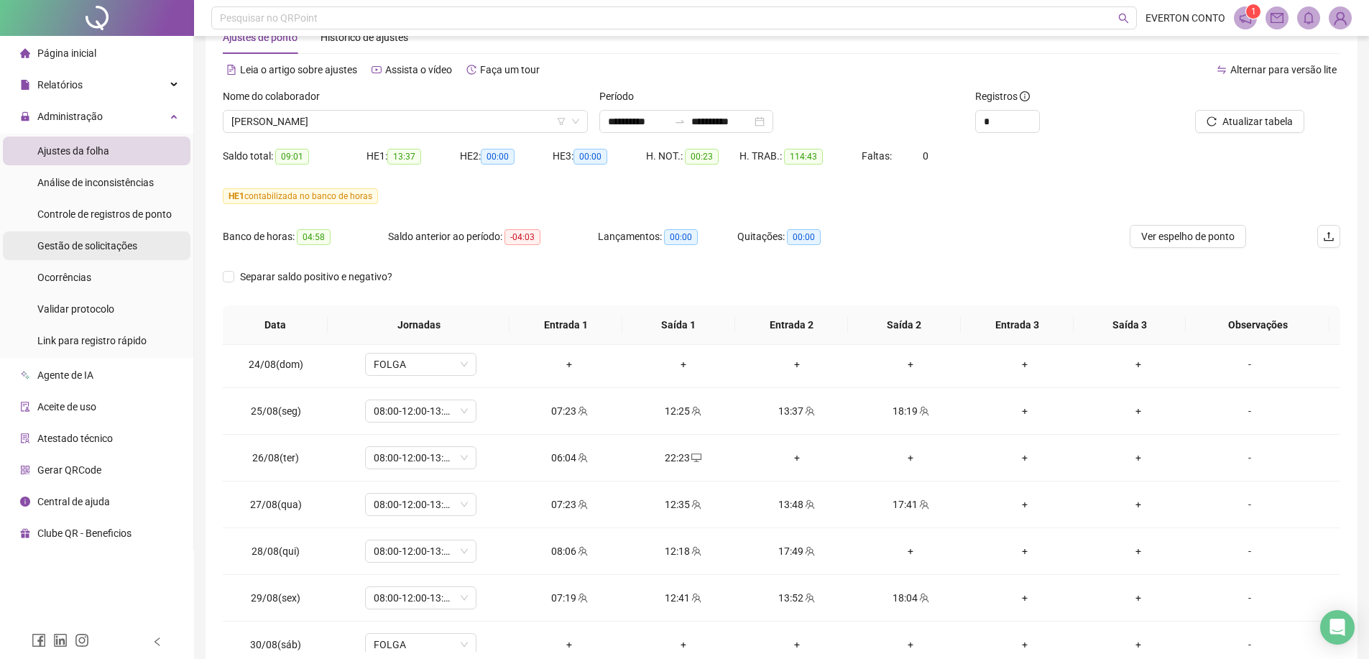
scroll to position [45, 0]
click at [120, 252] on div "Gestão de solicitações" at bounding box center [87, 245] width 100 height 29
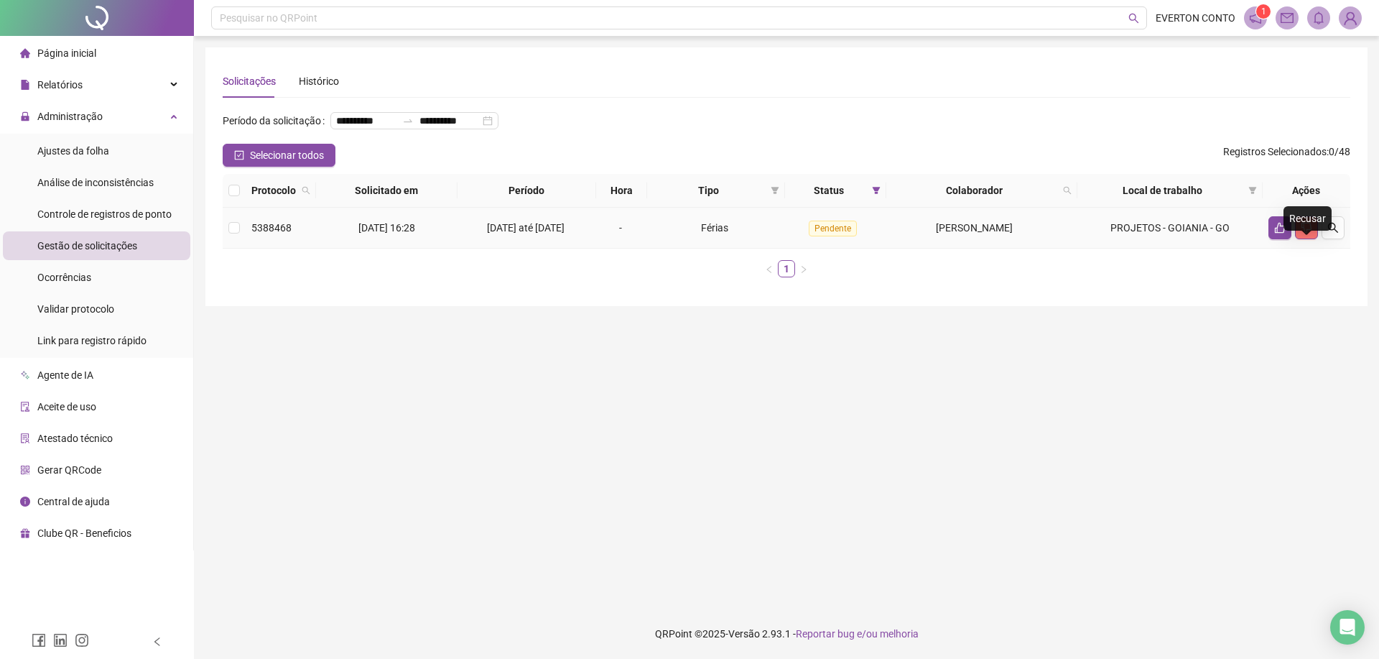
click at [1301, 233] on icon "dislike" at bounding box center [1306, 227] width 11 height 11
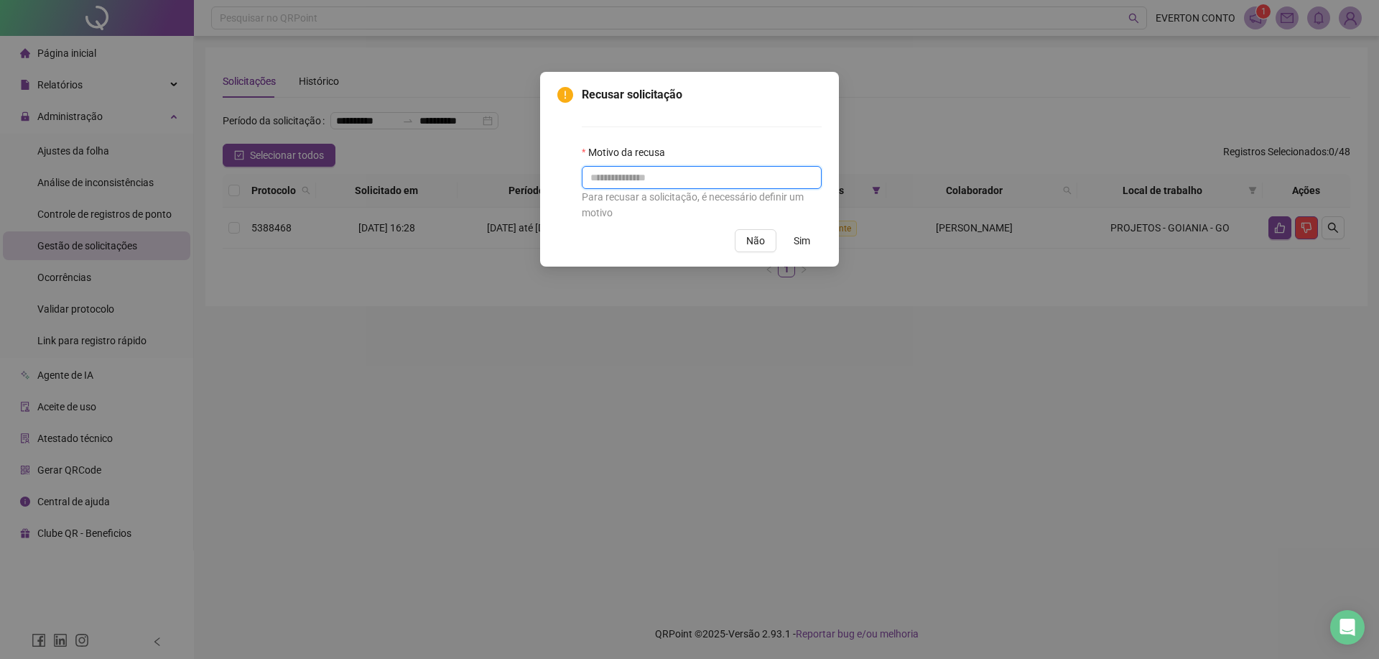
click at [646, 180] on input "text" at bounding box center [702, 177] width 240 height 23
type input "*"
type input "**********"
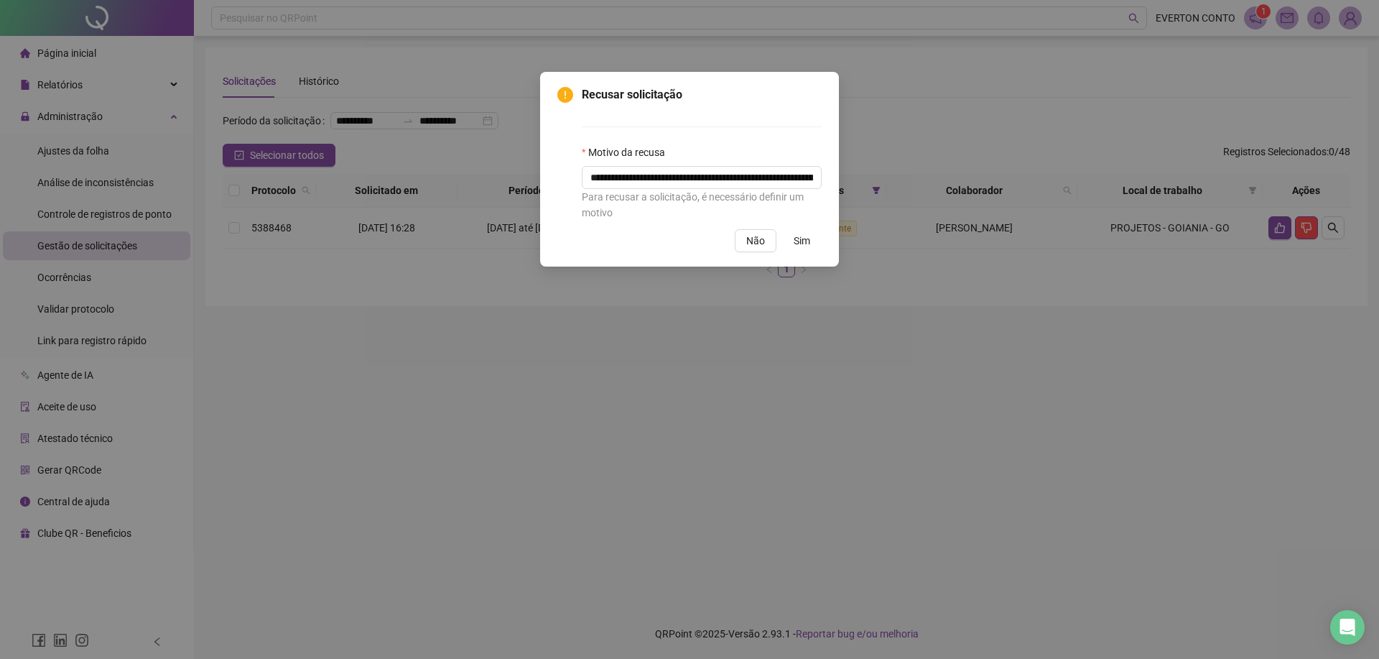
click at [807, 243] on span "Sim" at bounding box center [802, 241] width 17 height 16
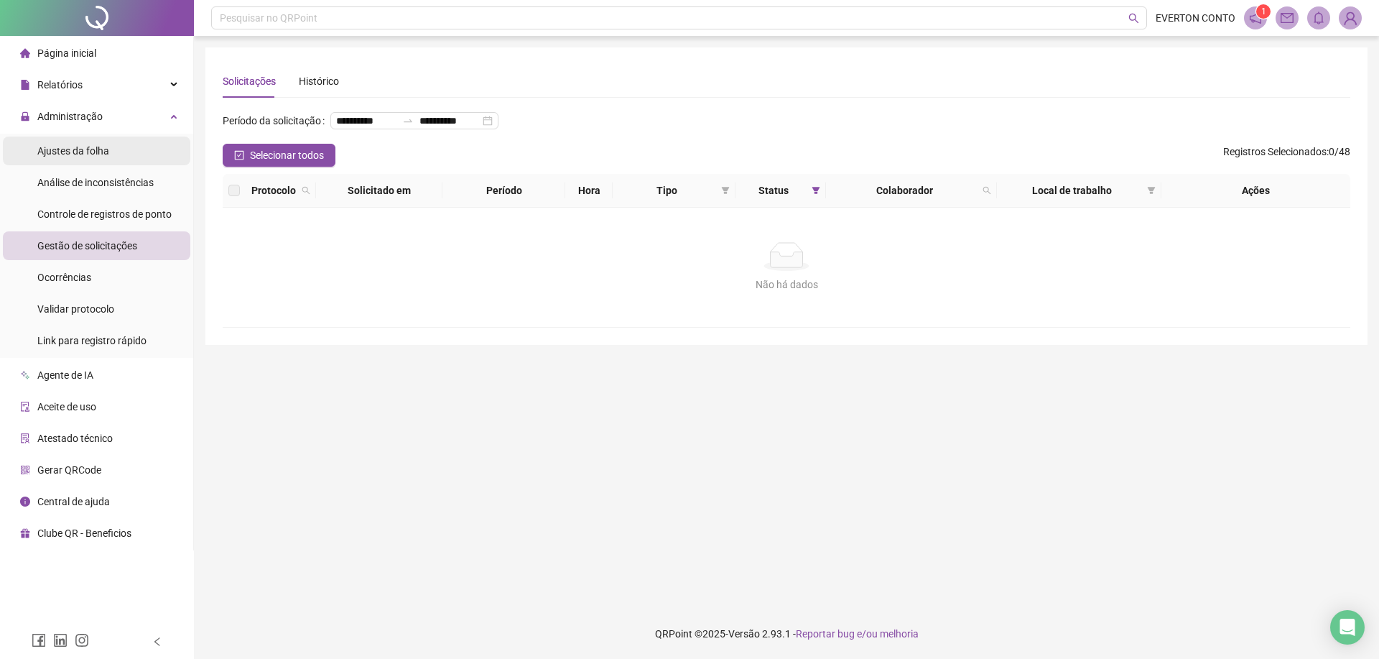
click at [103, 149] on span "Ajustes da folha" at bounding box center [73, 150] width 72 height 11
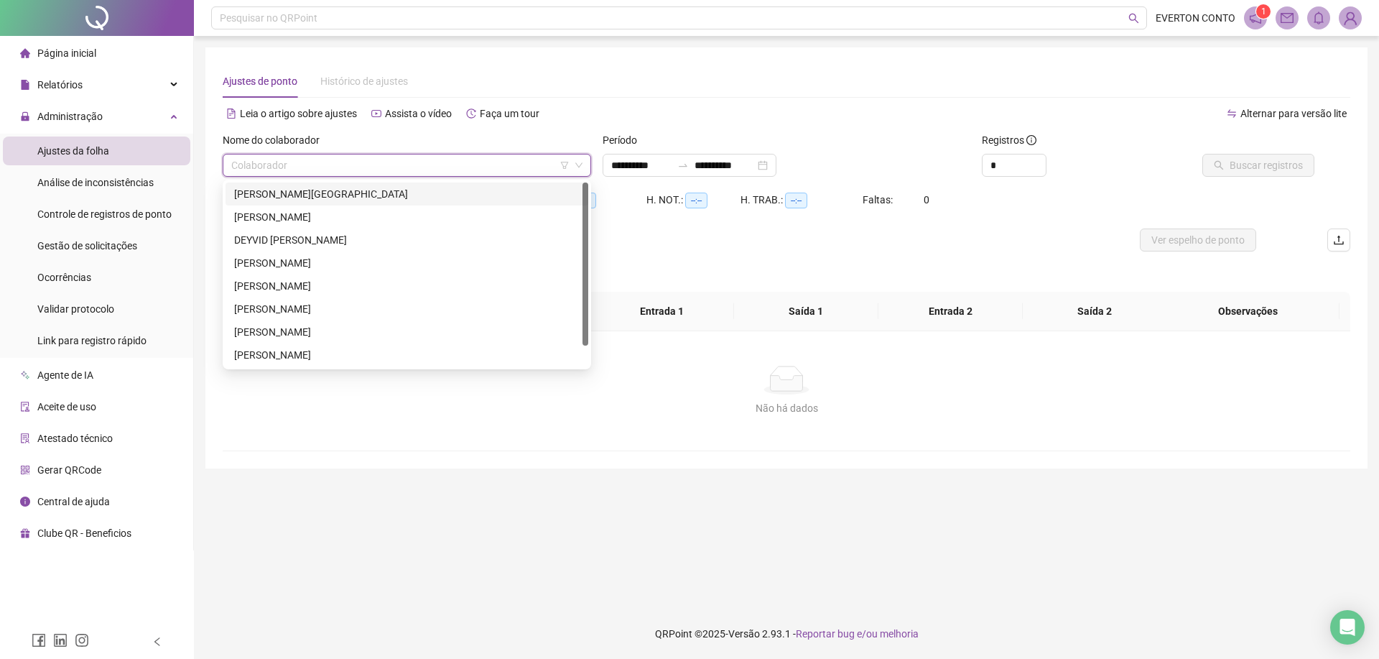
click at [305, 170] on input "search" at bounding box center [400, 165] width 338 height 22
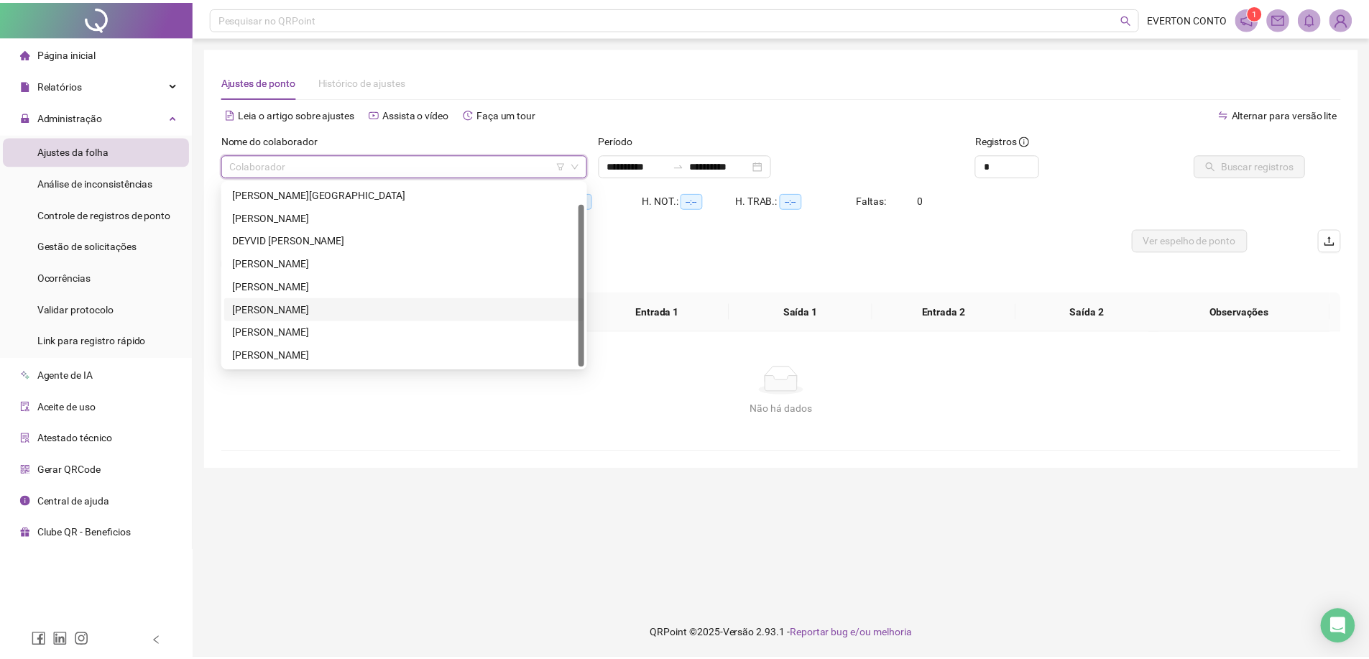
scroll to position [23, 0]
click at [305, 312] on div "[PERSON_NAME]" at bounding box center [407, 309] width 346 height 16
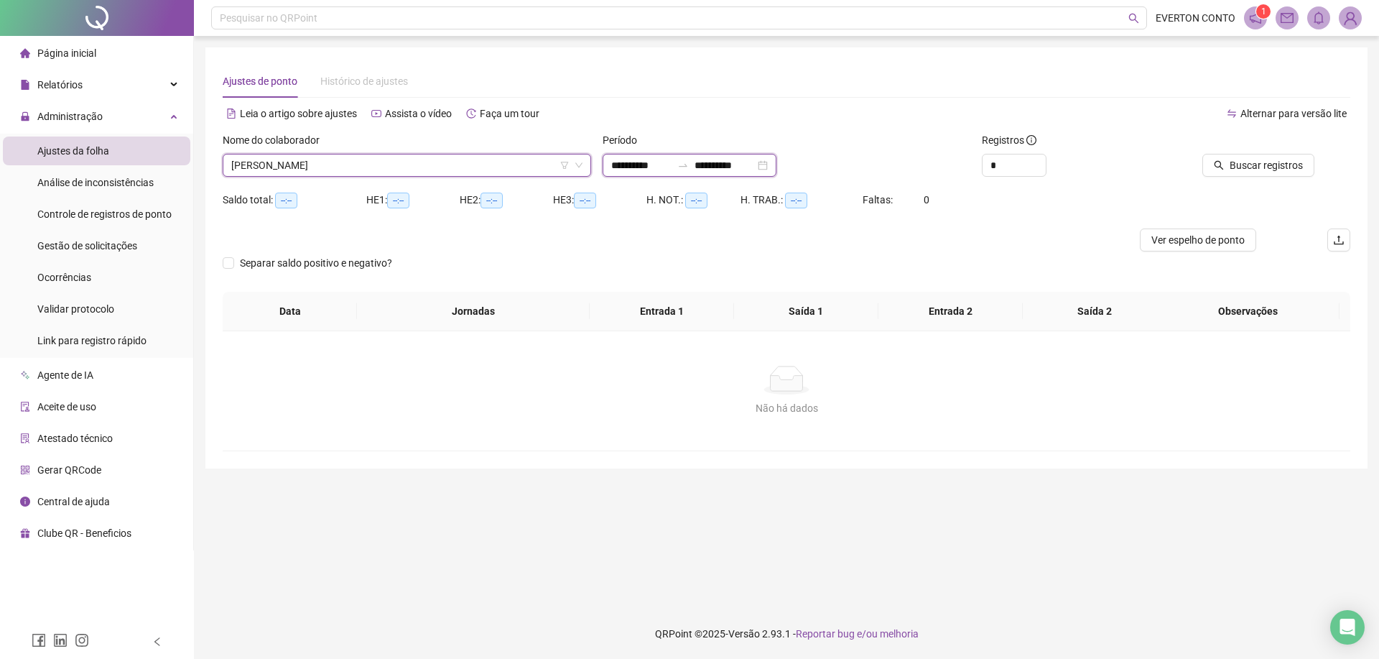
click at [646, 167] on input "**********" at bounding box center [641, 165] width 60 height 16
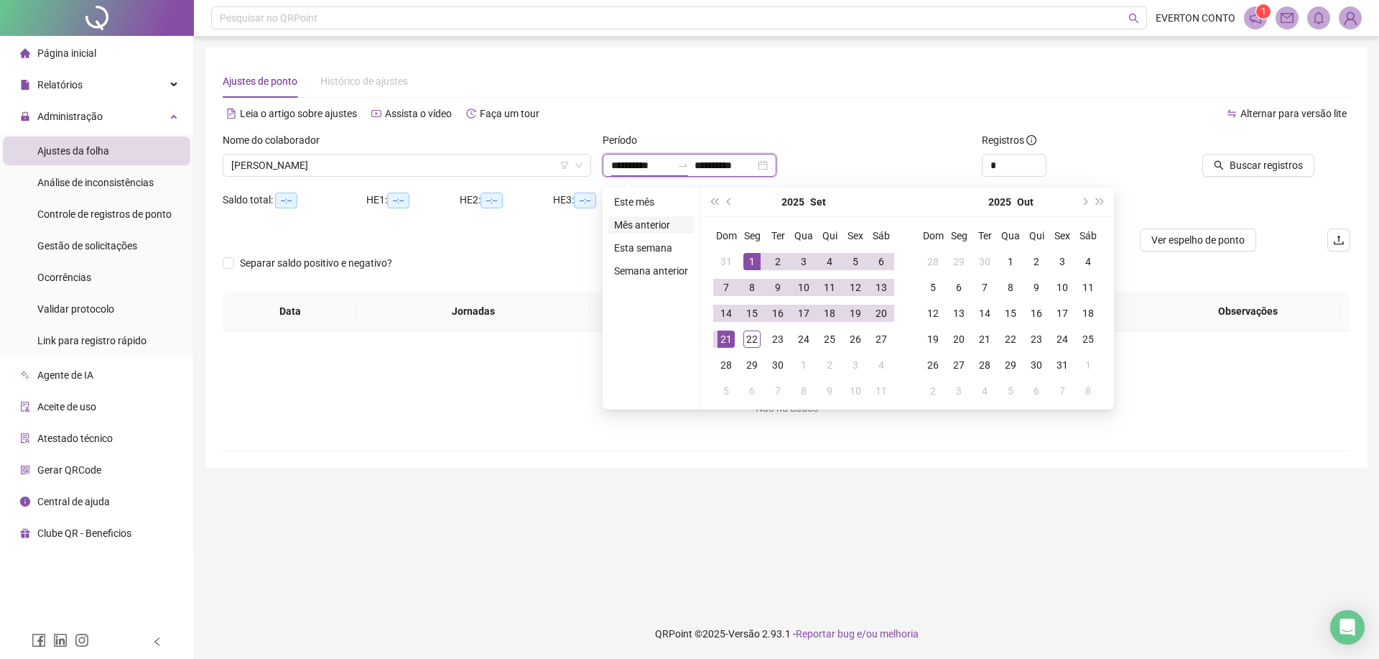
type input "**********"
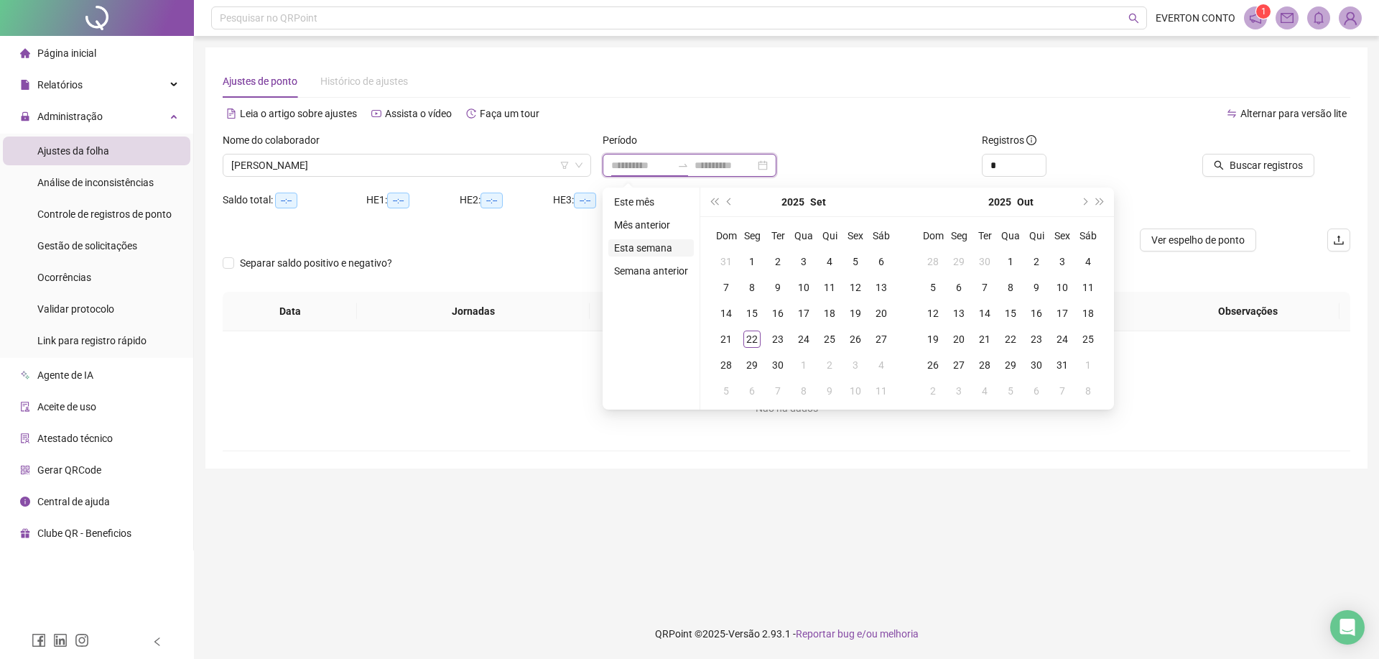
type input "**********"
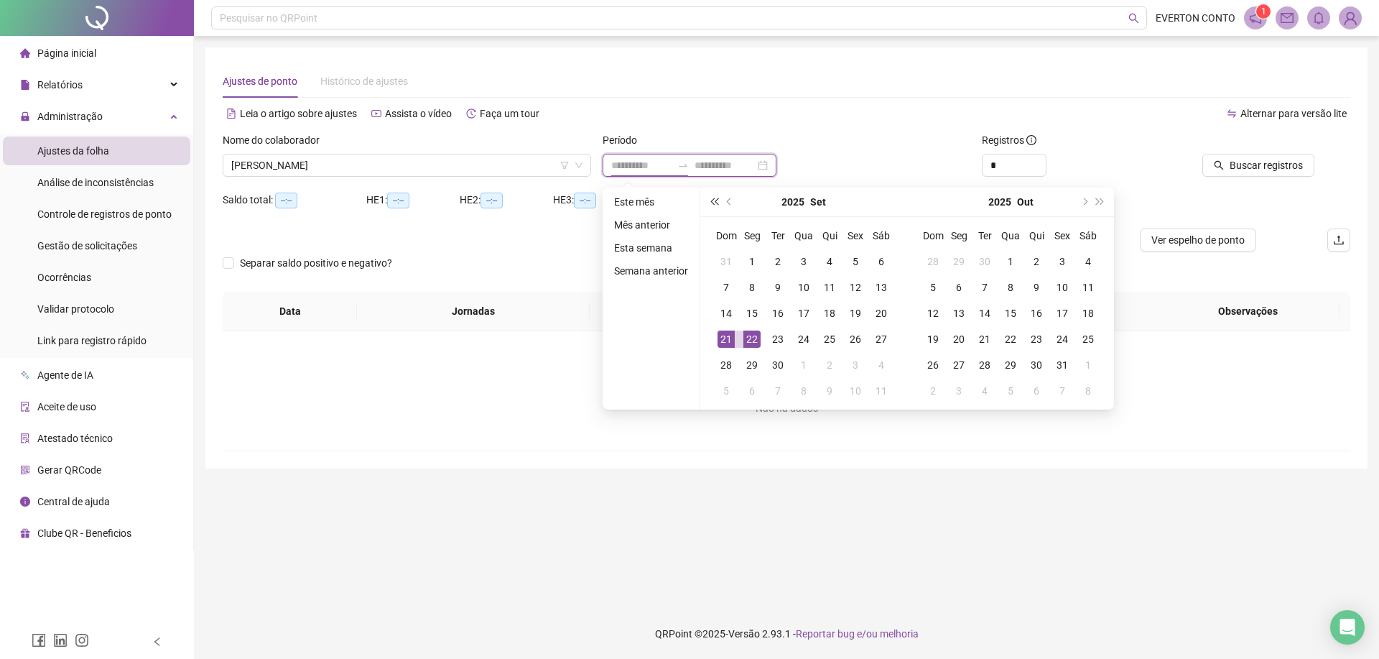
type input "**********"
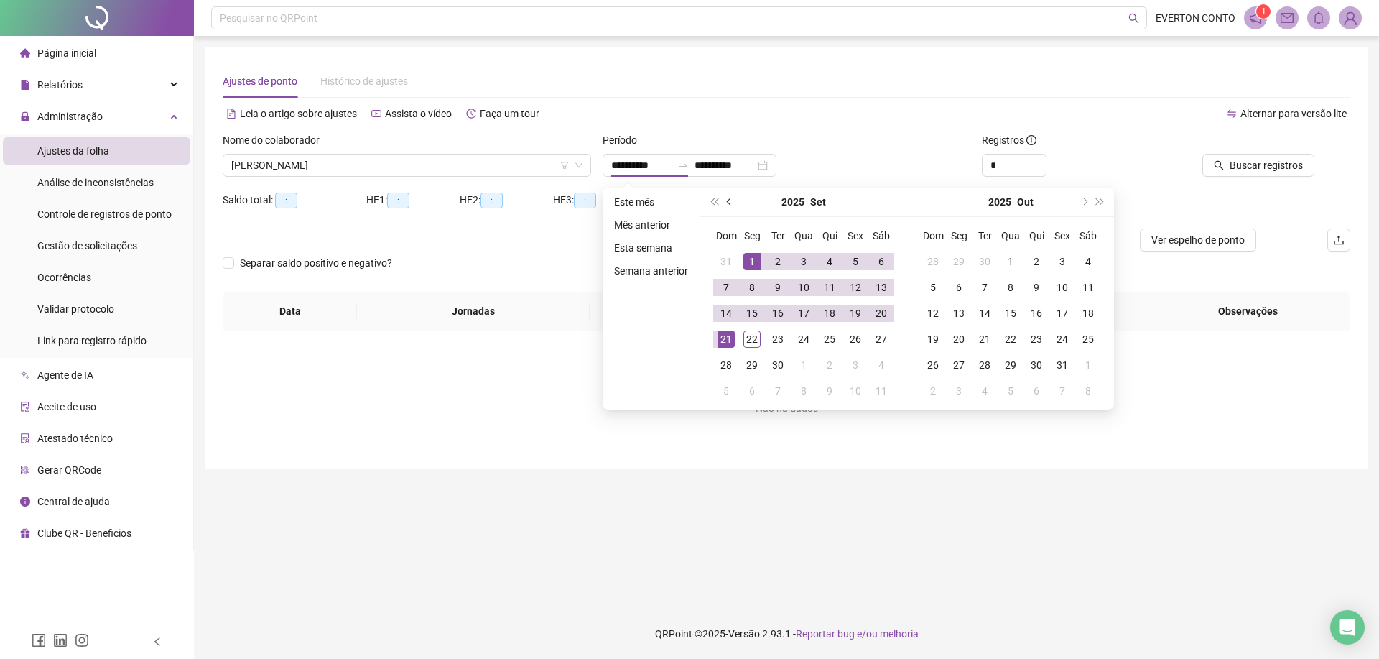
click at [728, 200] on span "prev-year" at bounding box center [730, 201] width 7 height 7
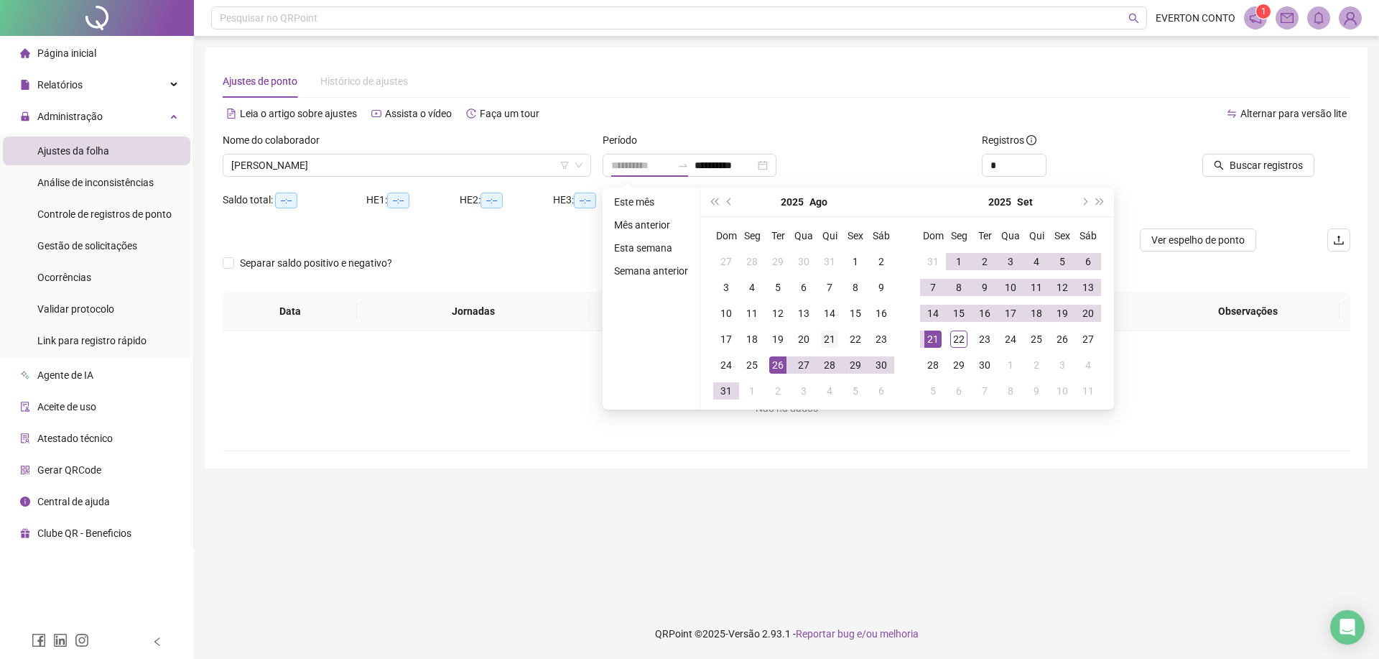
type input "**********"
click at [833, 340] on div "21" at bounding box center [829, 338] width 17 height 17
type input "**********"
click at [1089, 315] on div "20" at bounding box center [1088, 313] width 17 height 17
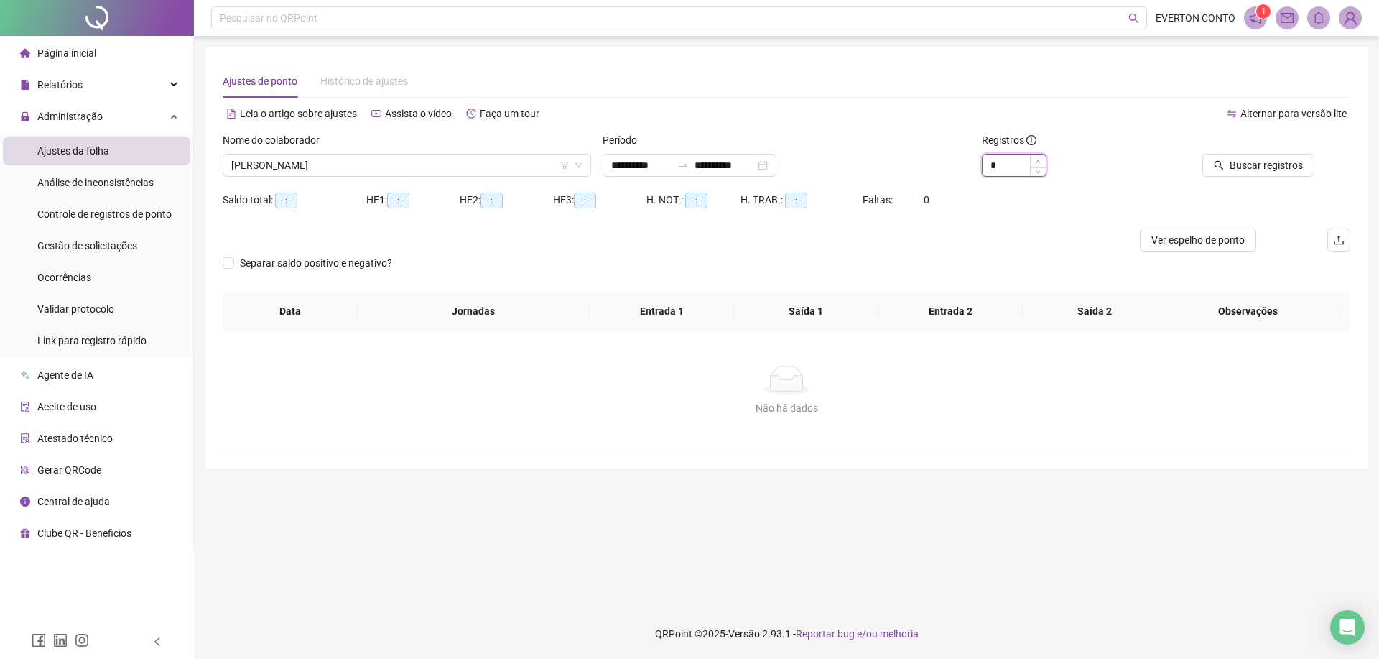
type input "*"
click at [1035, 159] on span "Increase Value" at bounding box center [1038, 160] width 16 height 13
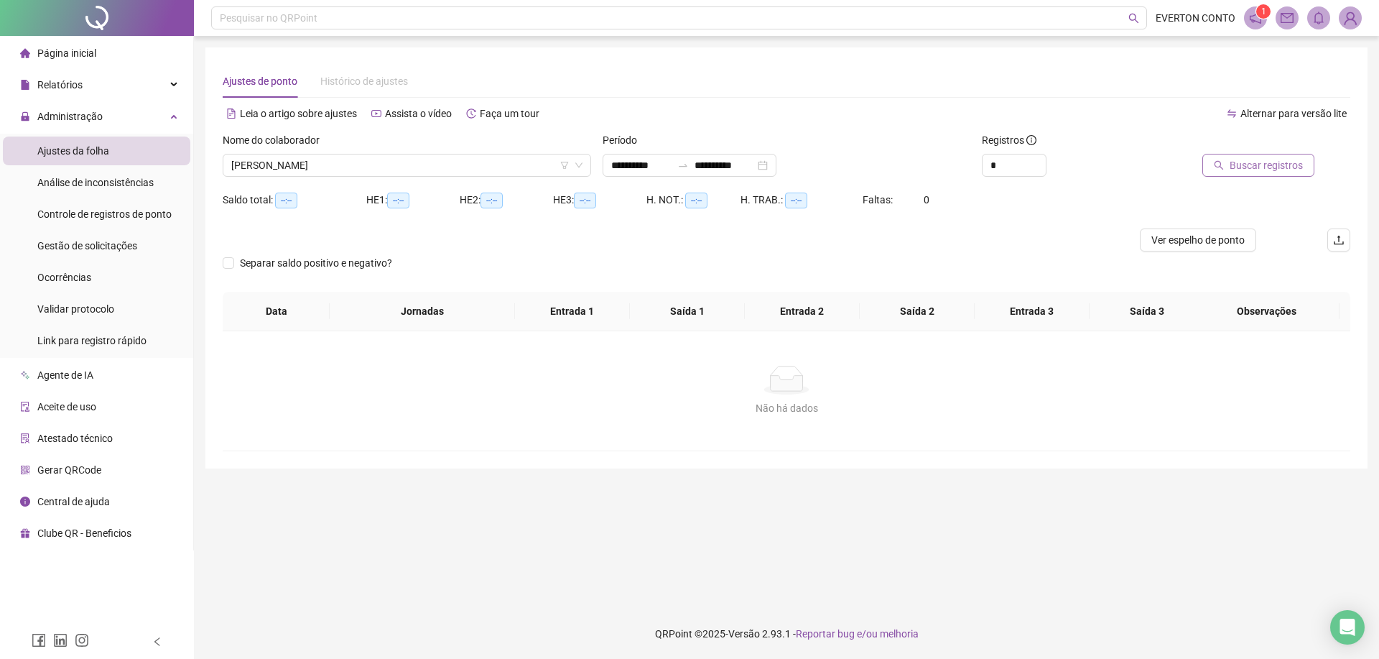
click at [1270, 167] on span "Buscar registros" at bounding box center [1266, 165] width 73 height 16
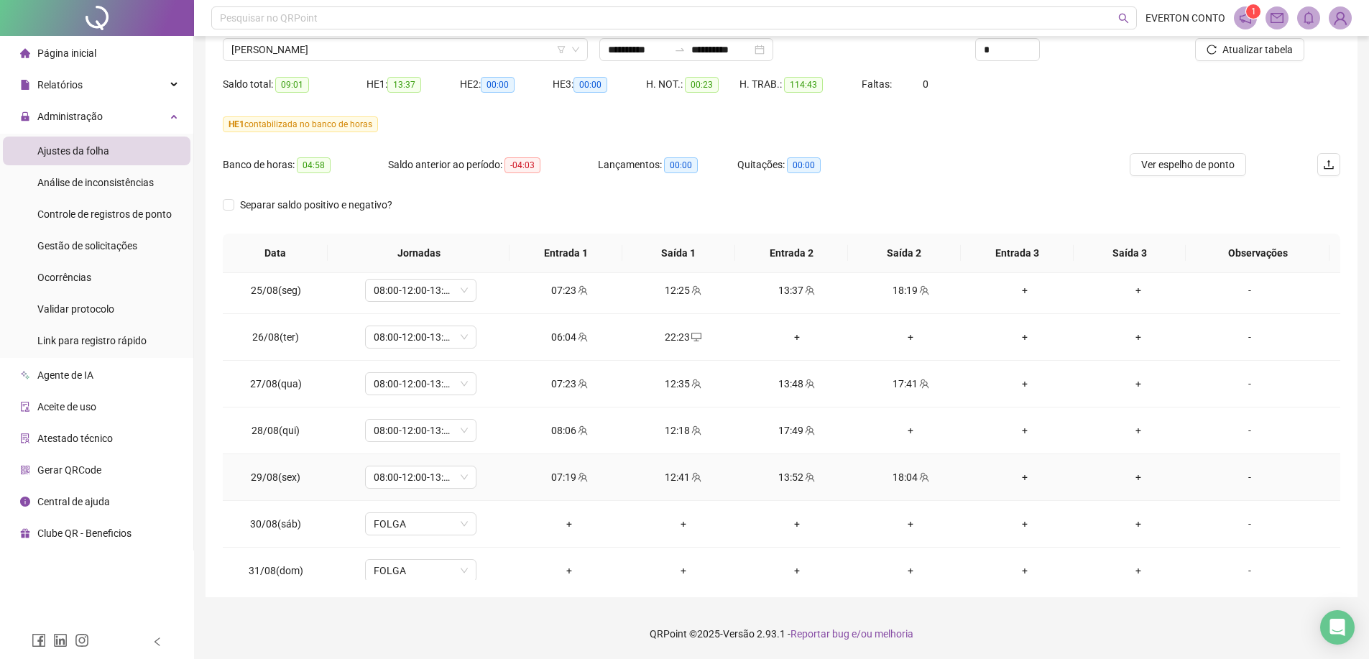
scroll to position [144, 0]
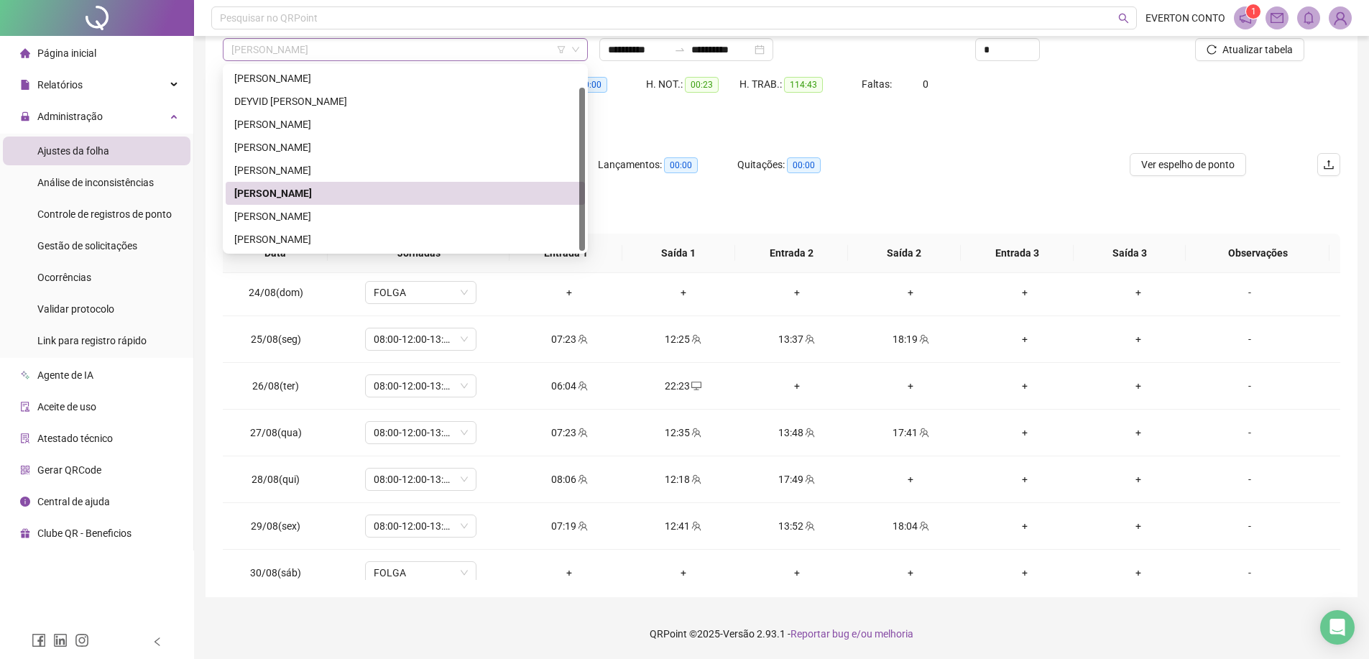
click at [323, 53] on span "[PERSON_NAME]" at bounding box center [405, 50] width 348 height 22
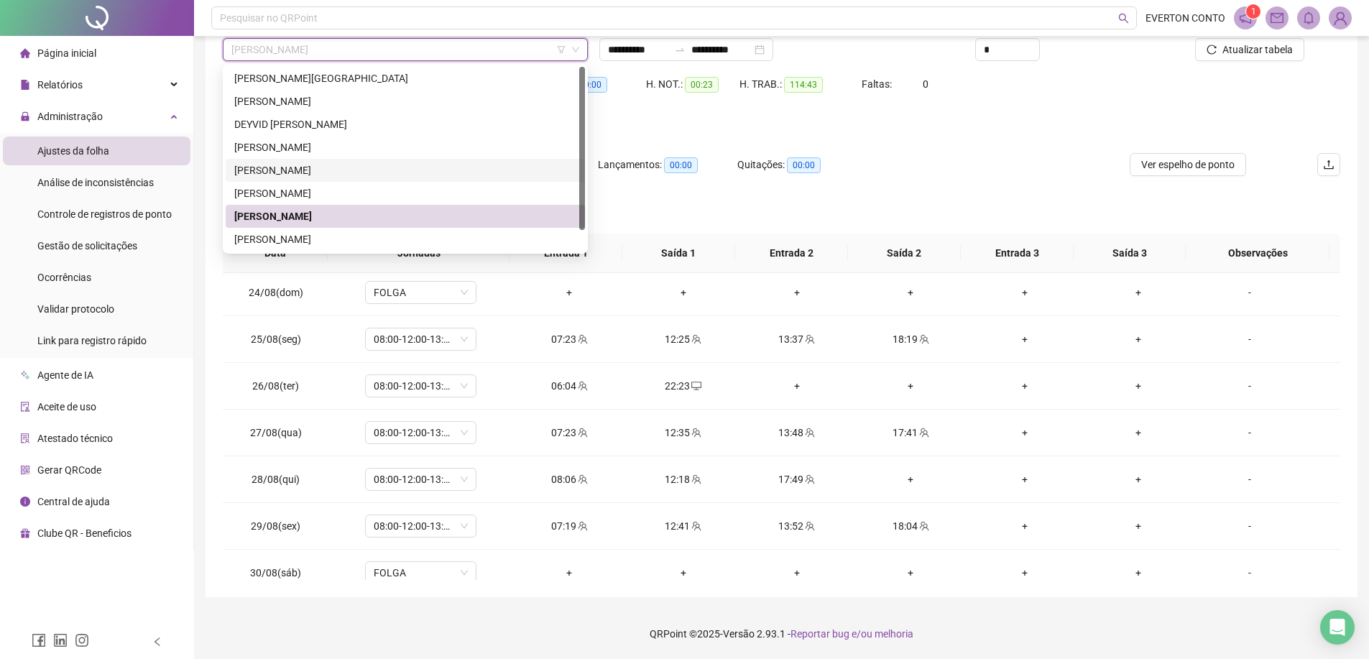
click at [293, 171] on div "[PERSON_NAME]" at bounding box center [405, 170] width 342 height 16
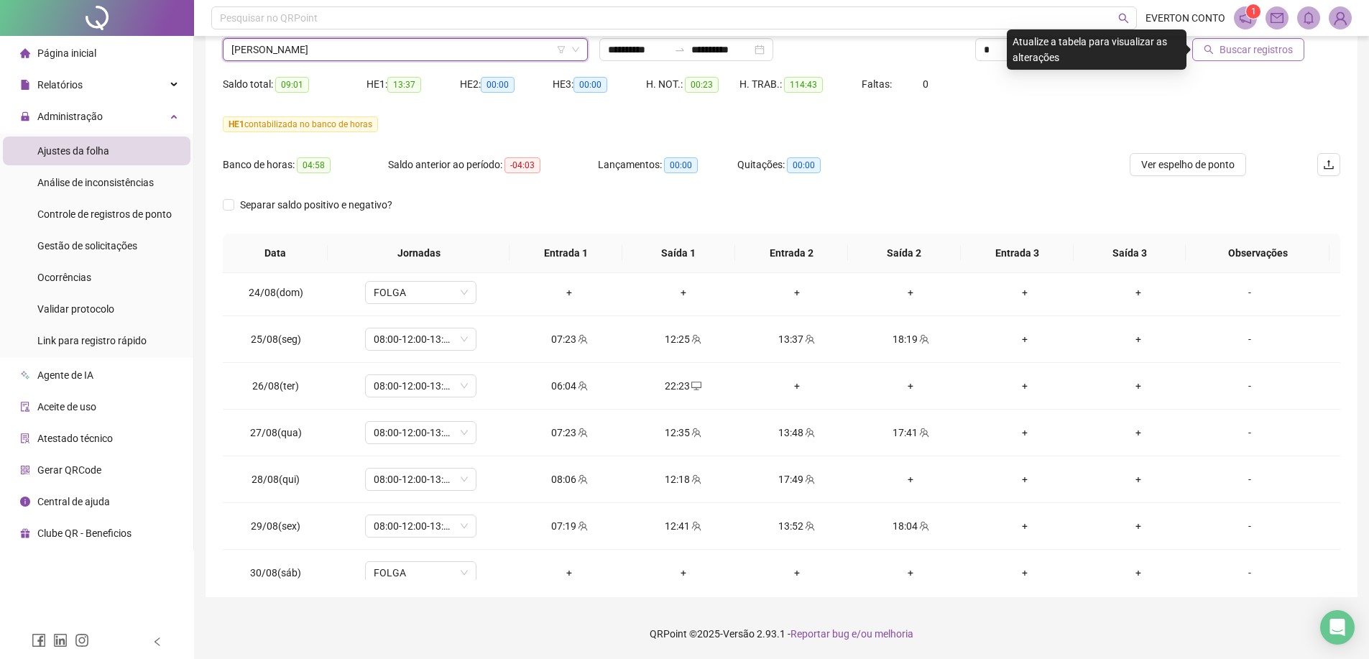
click at [1242, 50] on span "Buscar registros" at bounding box center [1255, 50] width 73 height 16
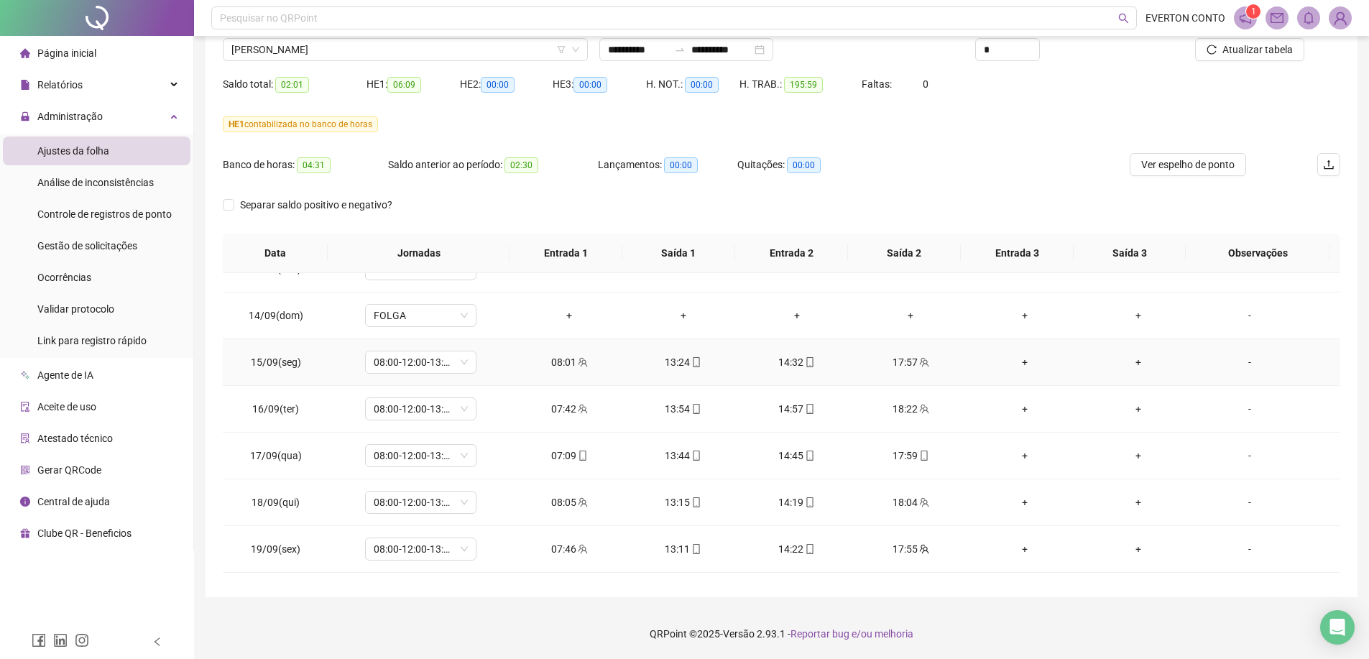
scroll to position [1141, 0]
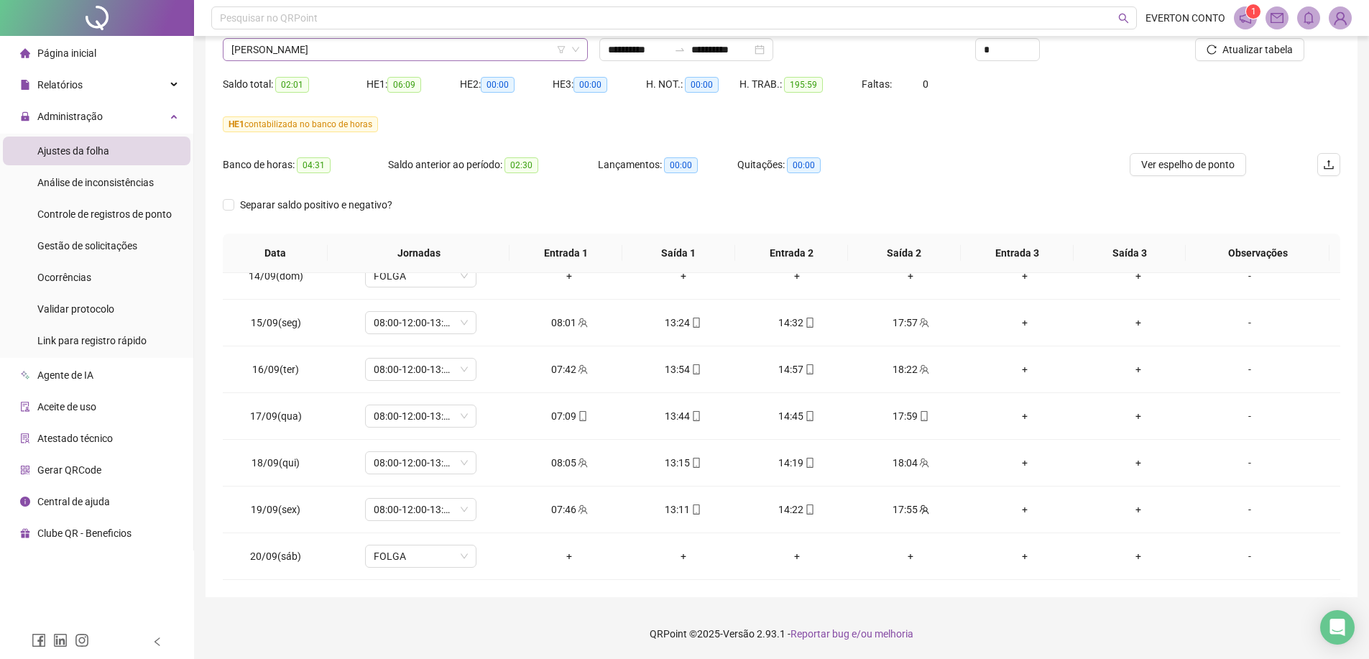
click at [514, 47] on span "[PERSON_NAME]" at bounding box center [405, 50] width 348 height 22
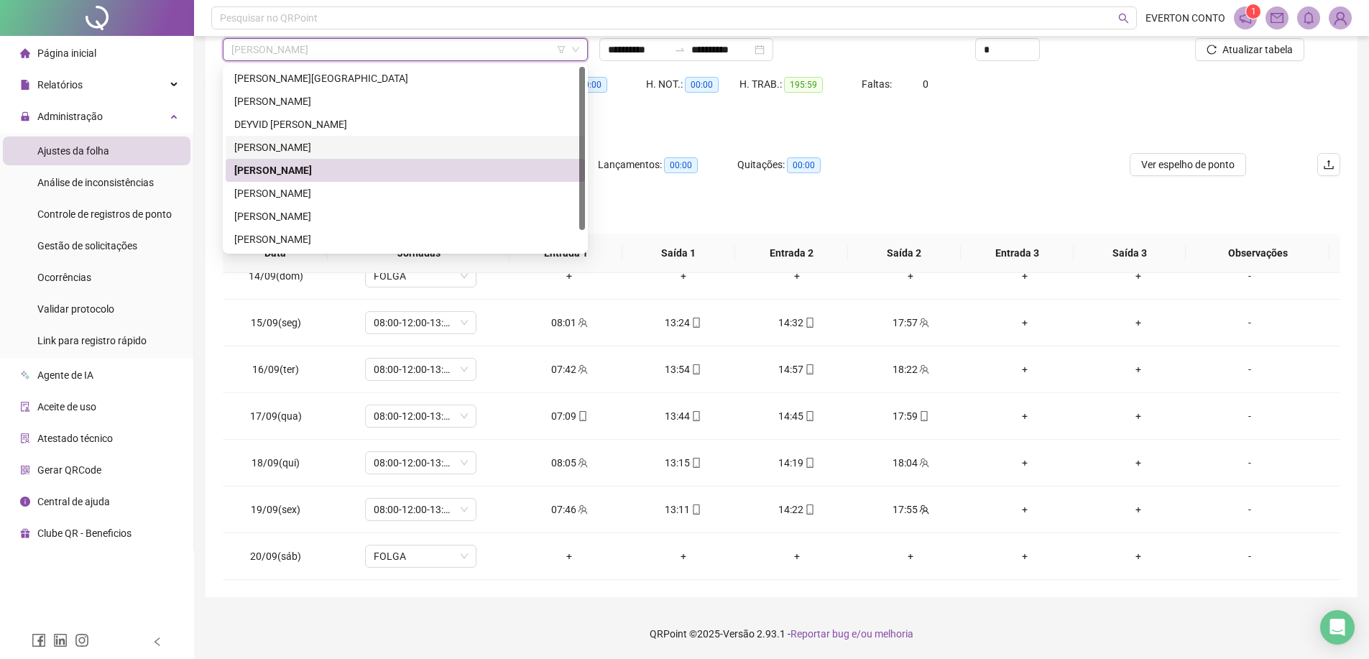
click at [334, 146] on div "[PERSON_NAME]" at bounding box center [405, 147] width 342 height 16
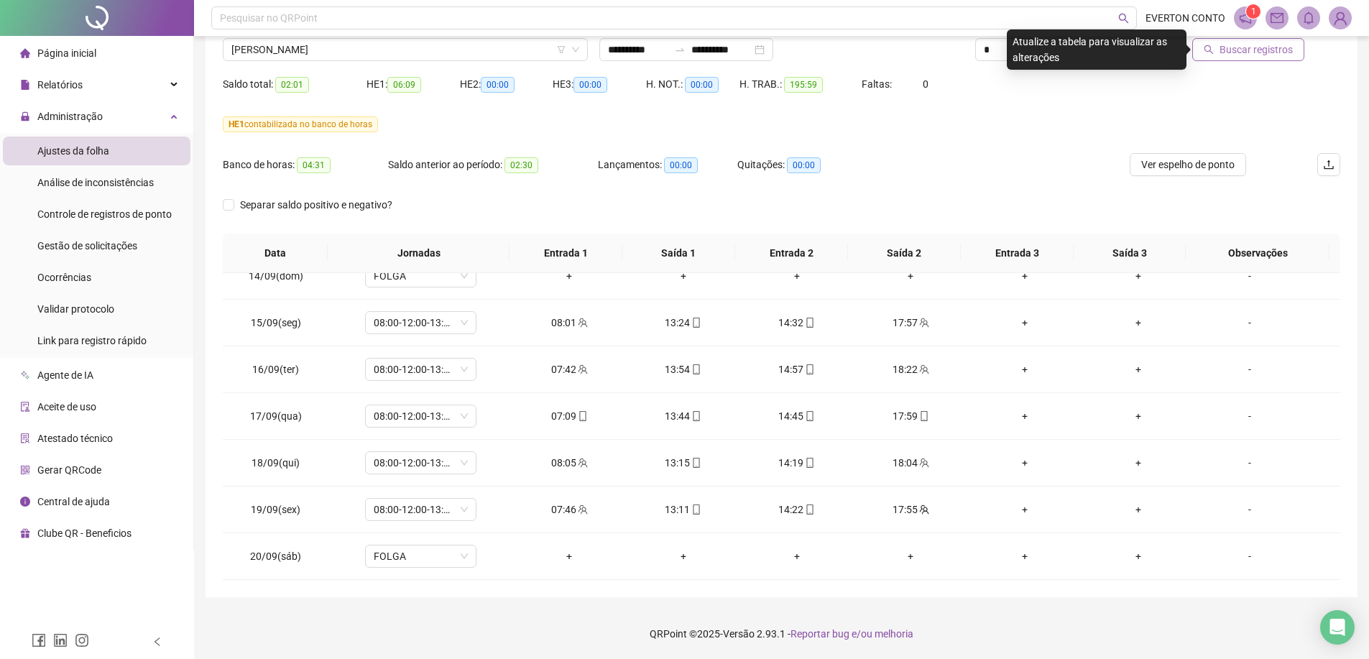
click at [1242, 47] on span "Buscar registros" at bounding box center [1255, 50] width 73 height 16
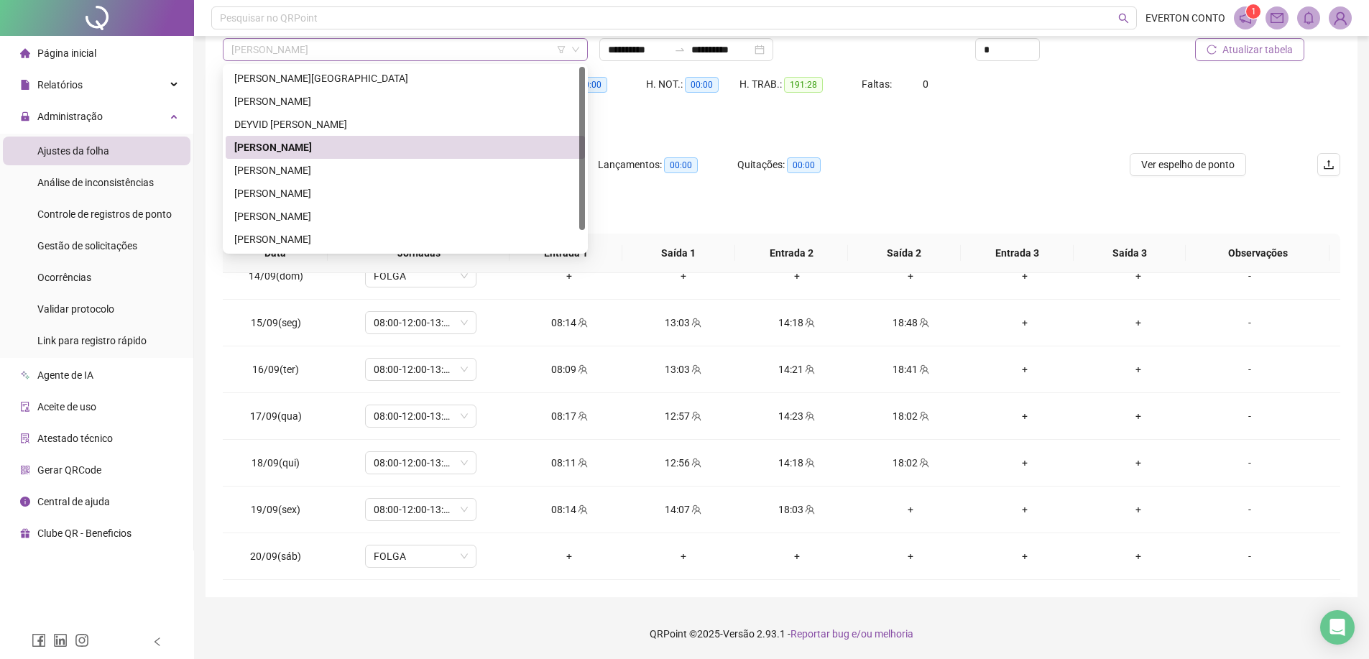
click at [448, 60] on div "[PERSON_NAME]" at bounding box center [405, 49] width 365 height 23
click at [308, 170] on div "[PERSON_NAME]" at bounding box center [405, 170] width 342 height 16
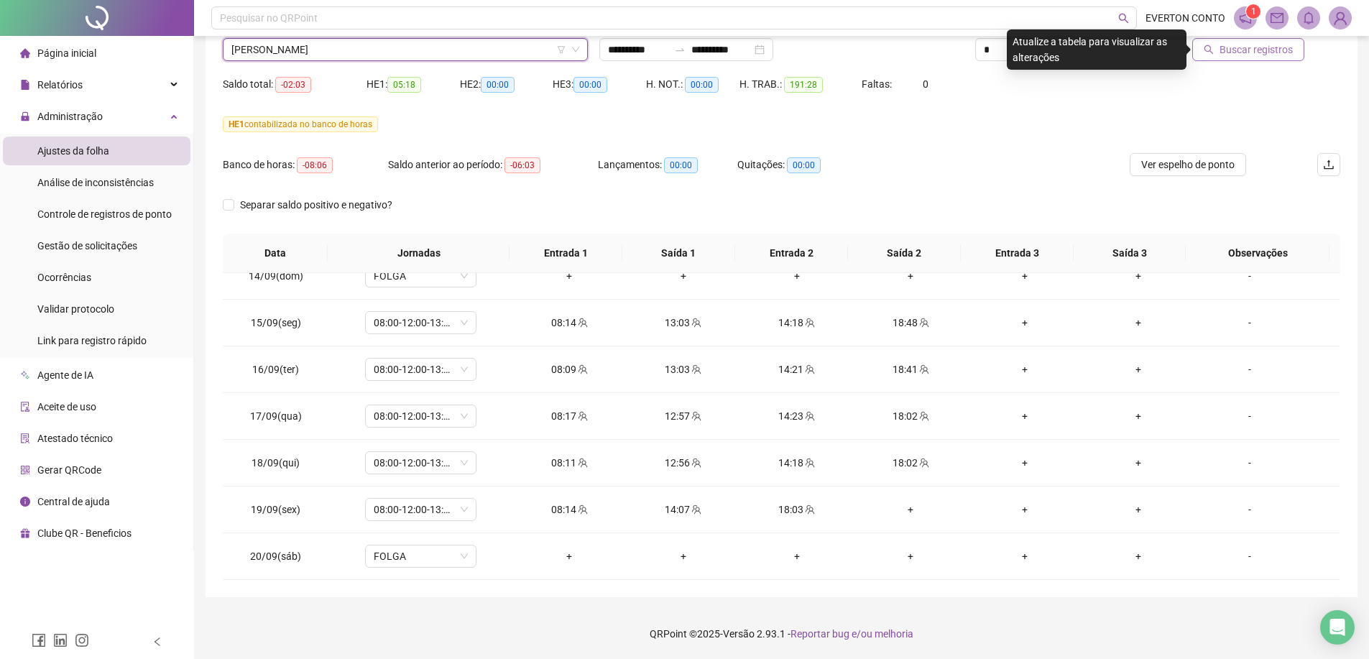
click at [1250, 60] on button "Buscar registros" at bounding box center [1248, 49] width 112 height 23
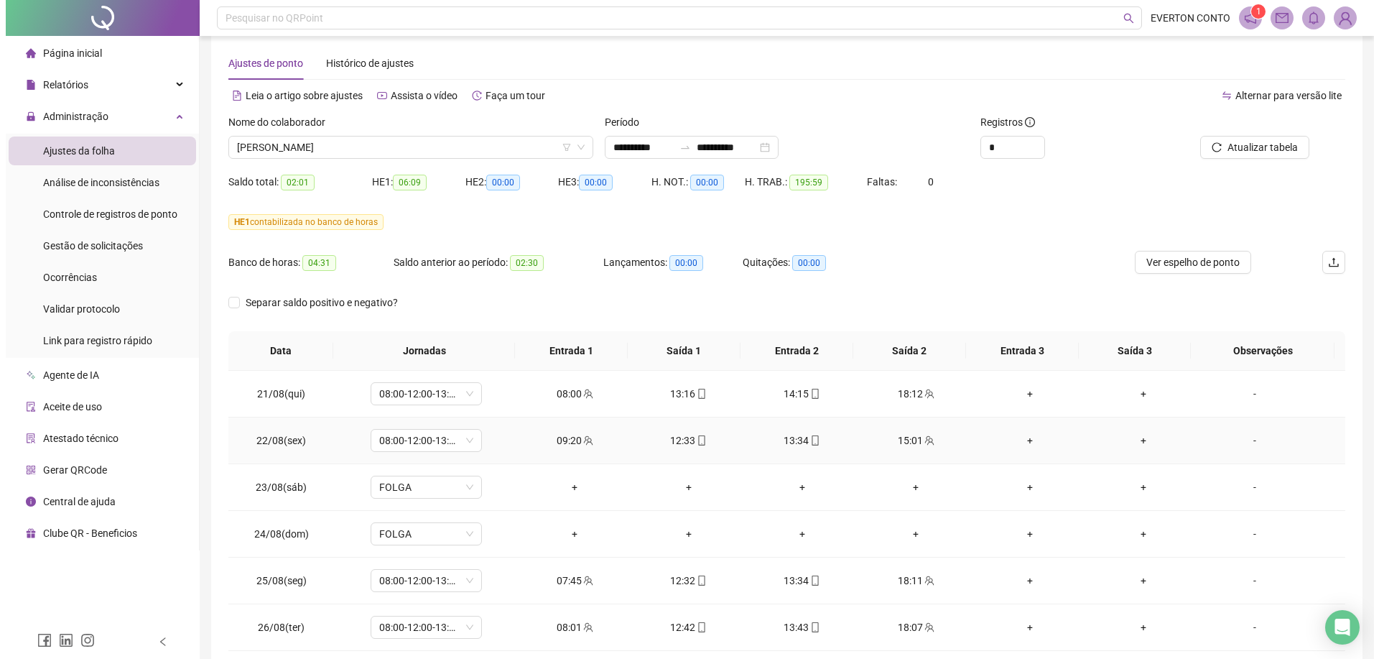
scroll to position [0, 0]
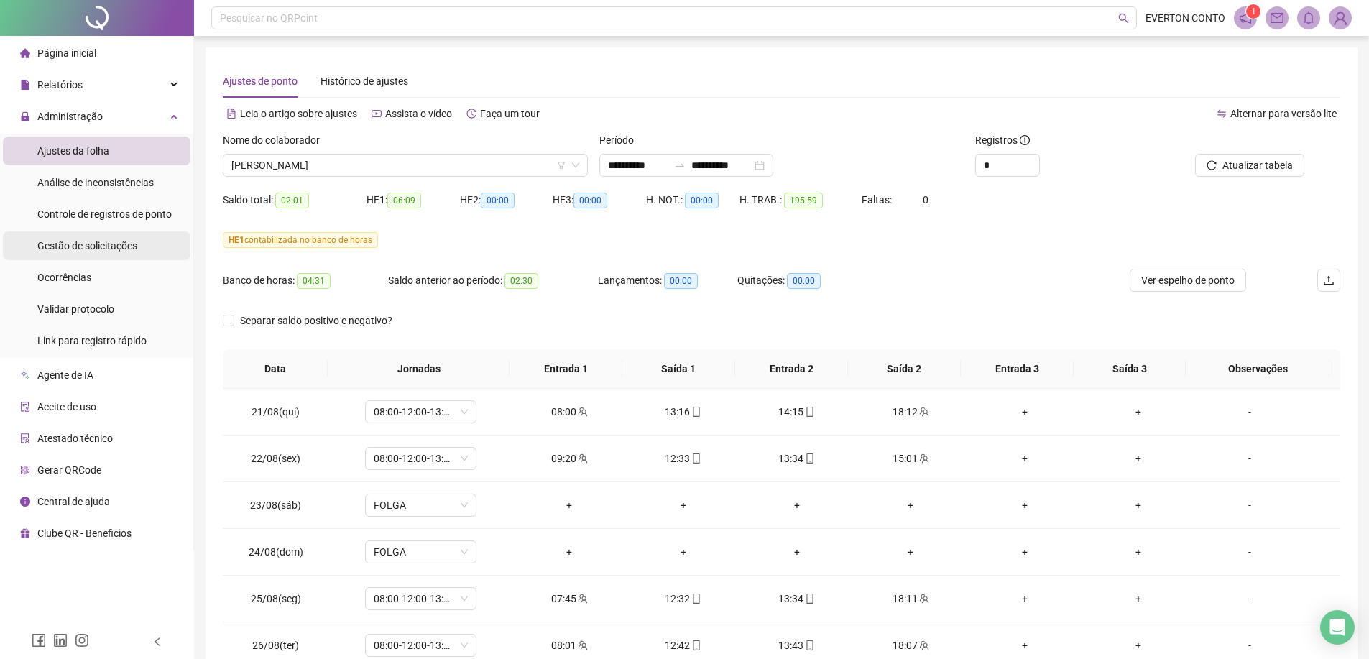
click at [137, 241] on li "Gestão de solicitações" at bounding box center [96, 245] width 187 height 29
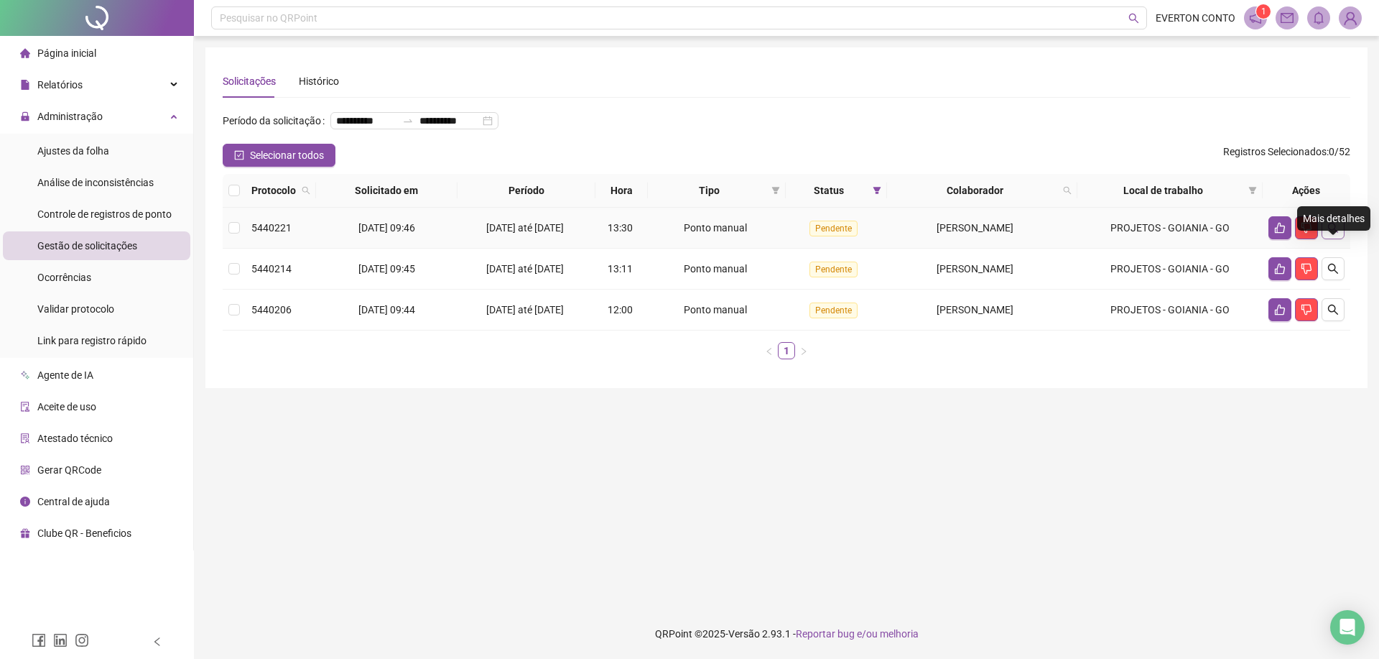
click at [1328, 233] on icon "search" at bounding box center [1333, 228] width 10 height 10
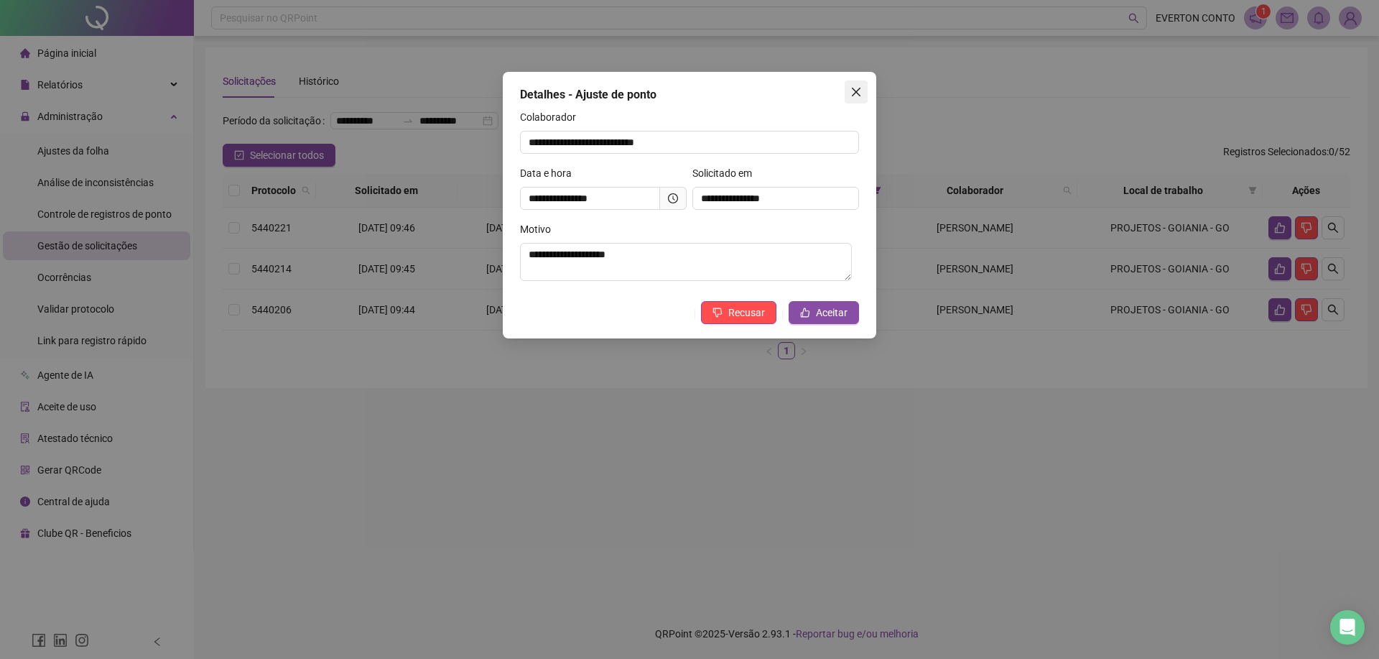
click at [853, 91] on icon "close" at bounding box center [856, 91] width 11 height 11
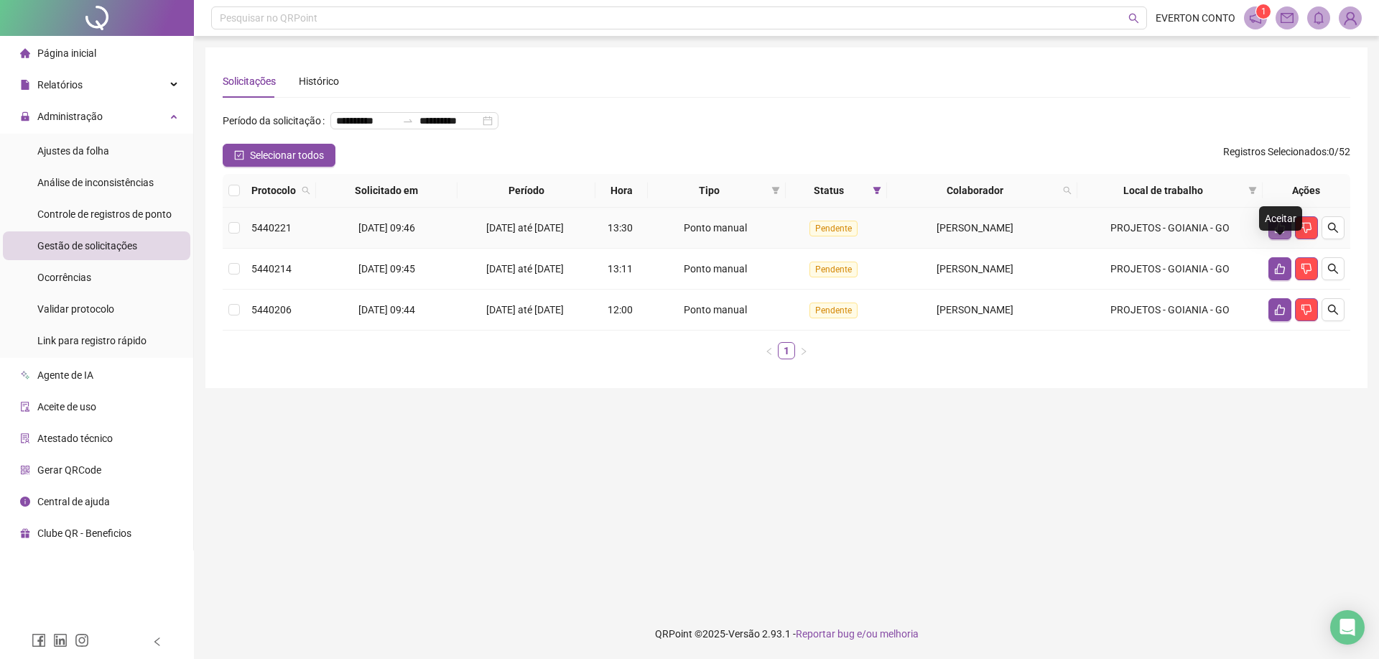
click at [1287, 239] on button "button" at bounding box center [1280, 227] width 23 height 23
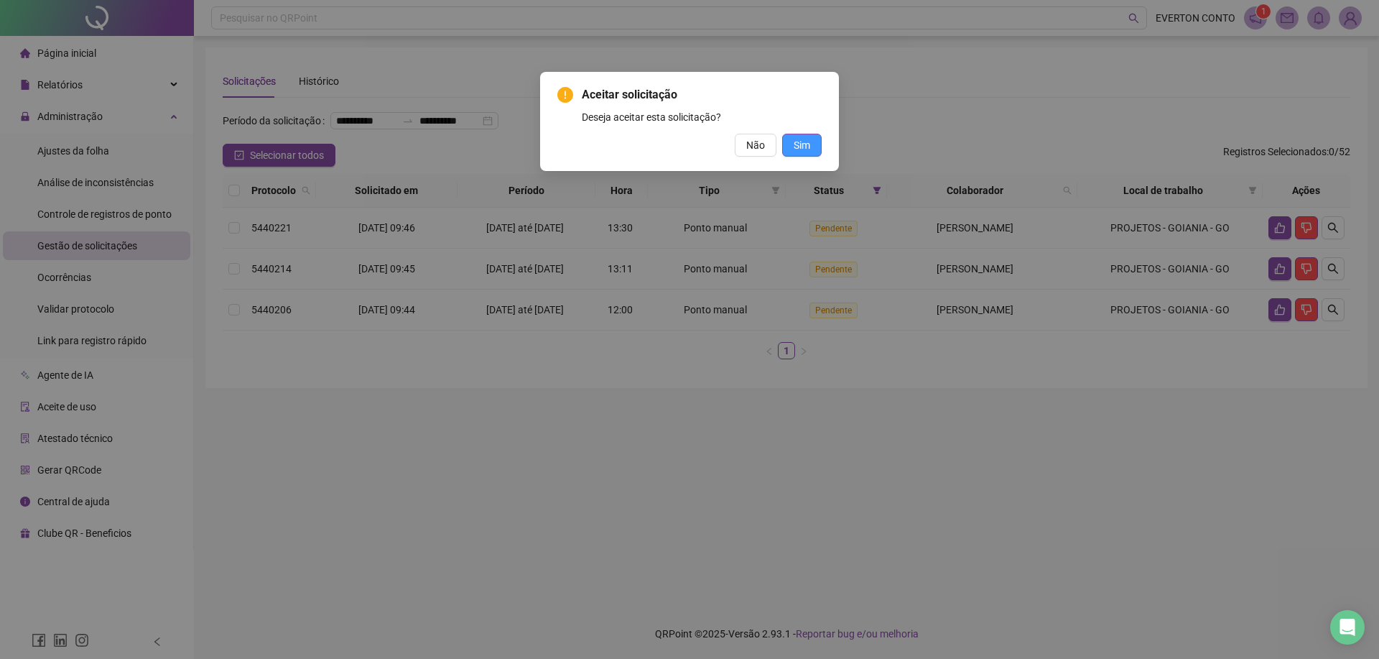
drag, startPoint x: 825, startPoint y: 147, endPoint x: 798, endPoint y: 142, distance: 26.9
click at [814, 148] on div "Aceitar solicitação Deseja aceitar esta solicitação? Não Sim" at bounding box center [689, 121] width 299 height 99
drag, startPoint x: 797, startPoint y: 142, endPoint x: 817, endPoint y: 153, distance: 22.5
click at [798, 142] on span "Sim" at bounding box center [802, 145] width 17 height 16
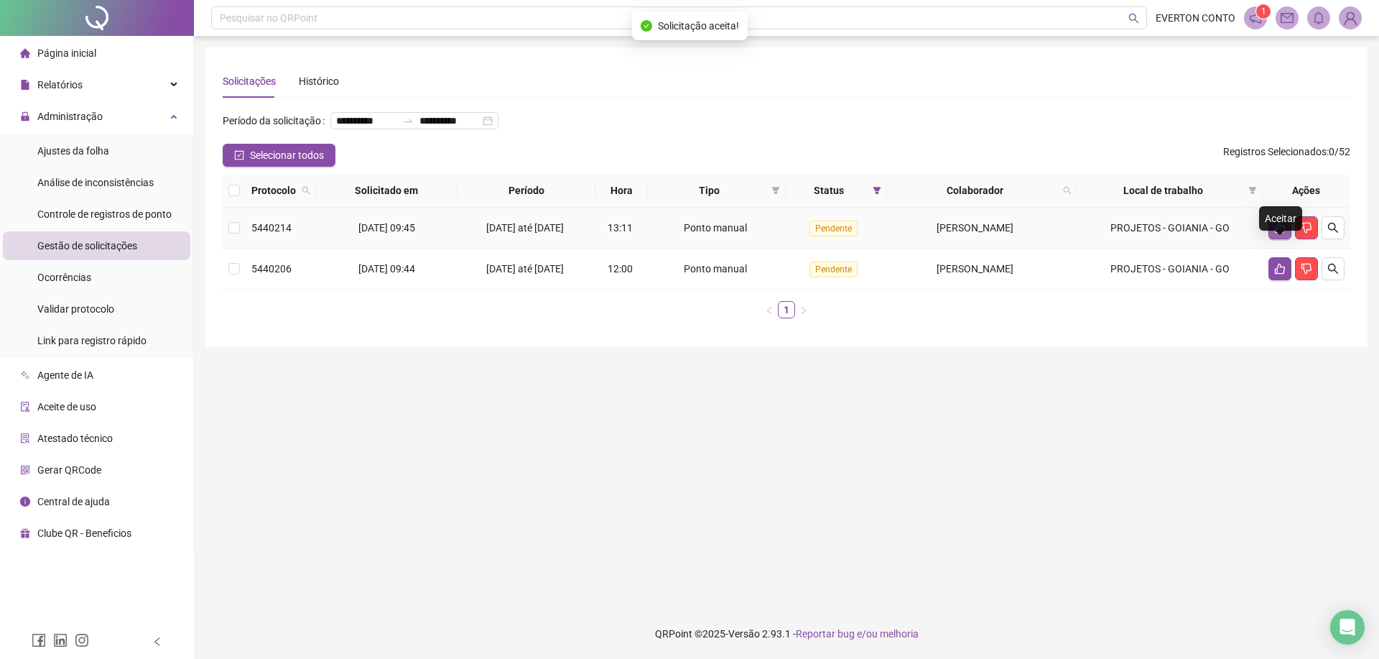
click at [1290, 239] on button "button" at bounding box center [1280, 227] width 23 height 23
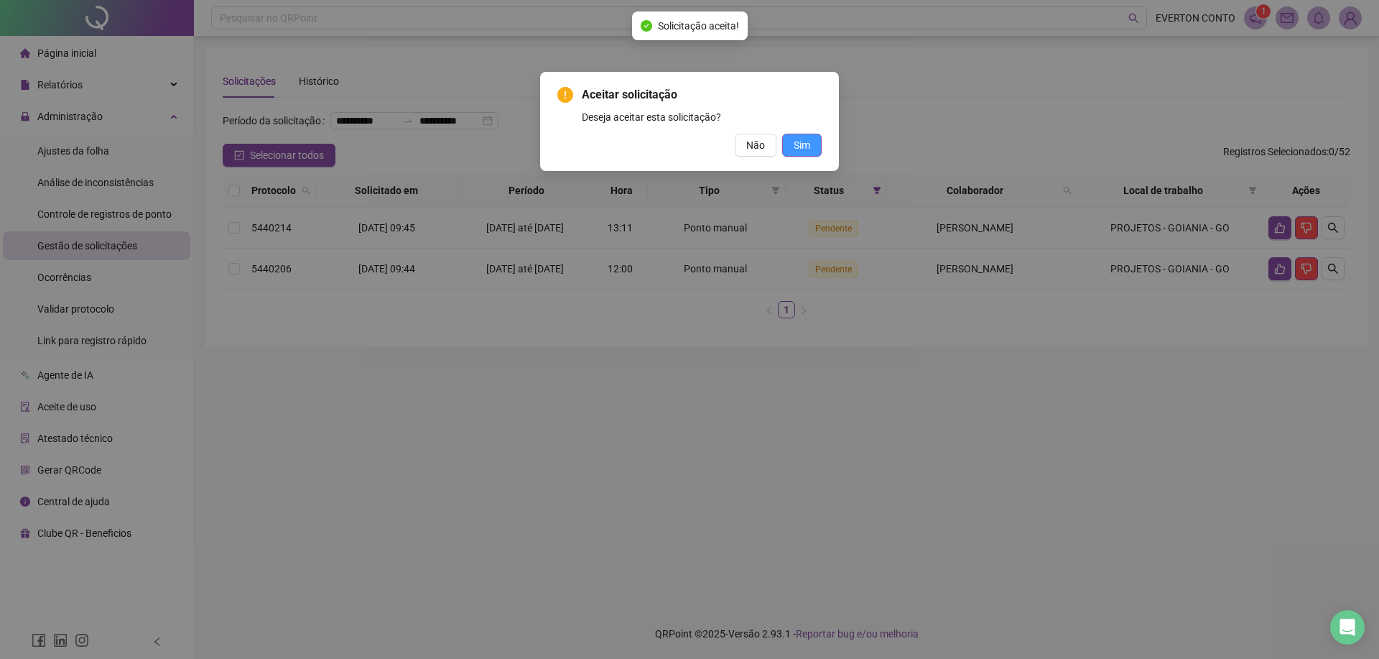
click at [818, 151] on button "Sim" at bounding box center [802, 145] width 40 height 23
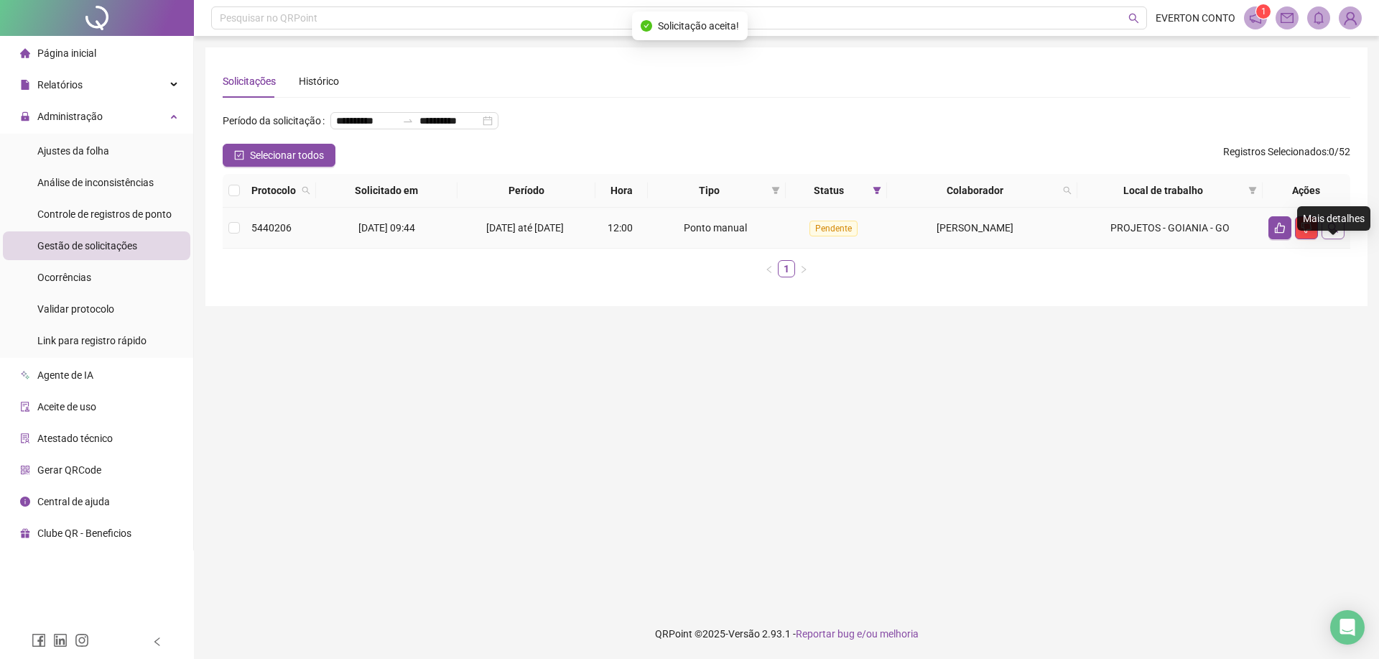
click at [1338, 233] on icon "search" at bounding box center [1333, 227] width 11 height 11
click at [1269, 239] on button "button" at bounding box center [1280, 227] width 23 height 23
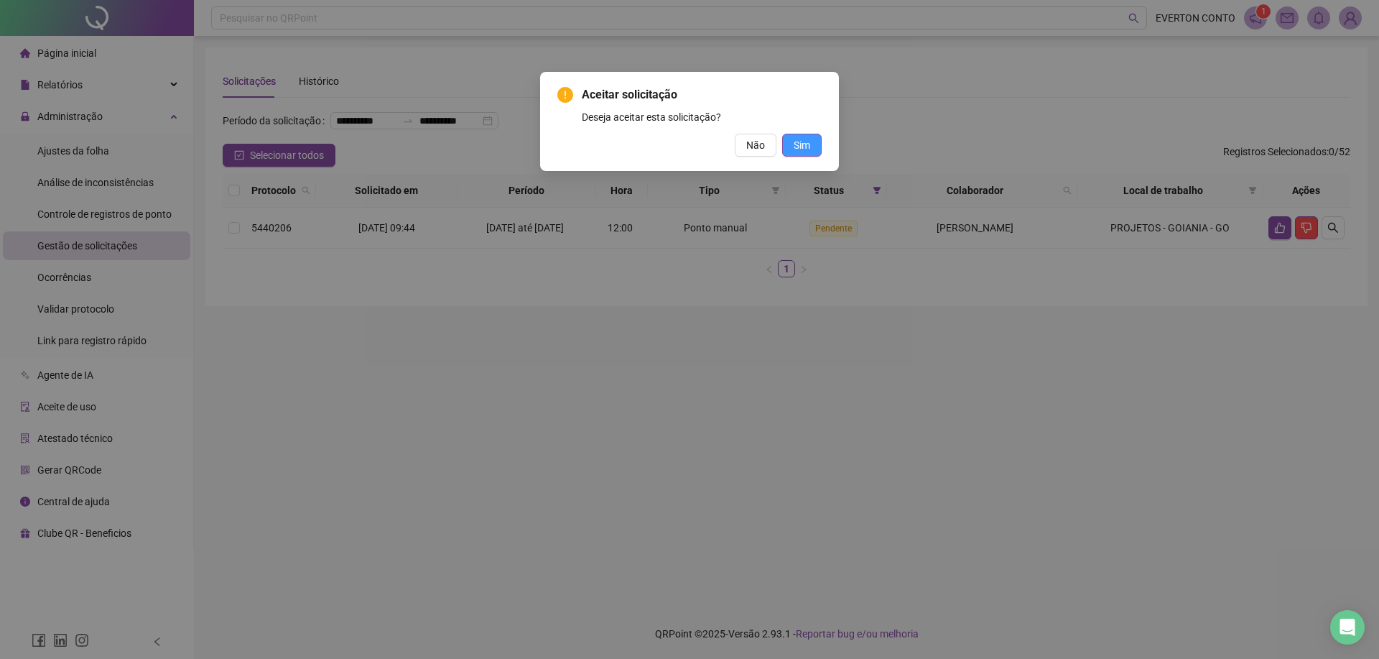
click at [807, 144] on span "Sim" at bounding box center [802, 145] width 17 height 16
